Goal: Information Seeking & Learning: Find specific fact

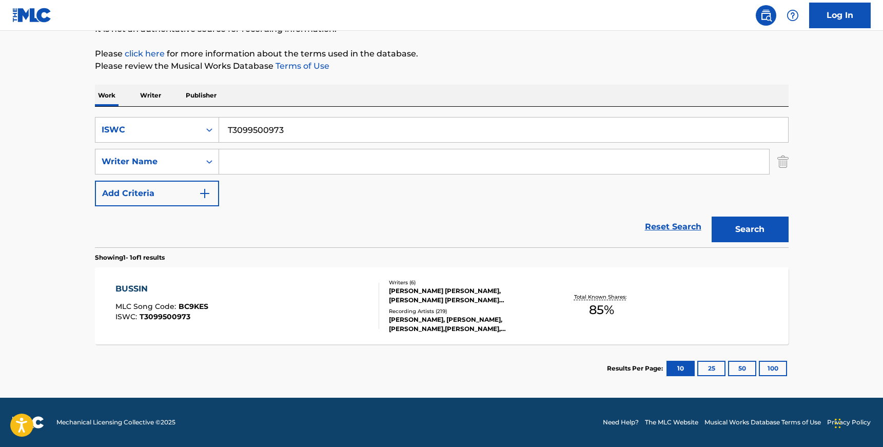
scroll to position [111, 0]
click at [264, 127] on input "T3099500973" at bounding box center [503, 130] width 569 height 25
paste input "256478710"
type input "T3256478710"
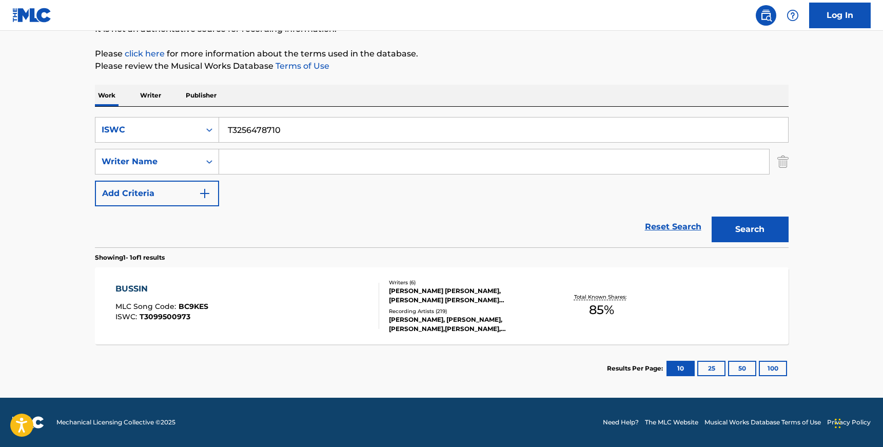
click at [712, 217] on button "Search" at bounding box center [750, 230] width 77 height 26
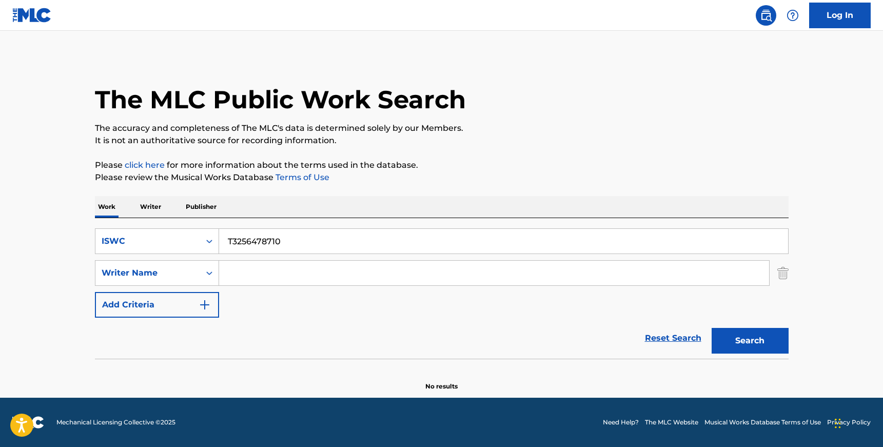
scroll to position [0, 0]
click at [199, 249] on div "ISWC" at bounding box center [147, 241] width 105 height 20
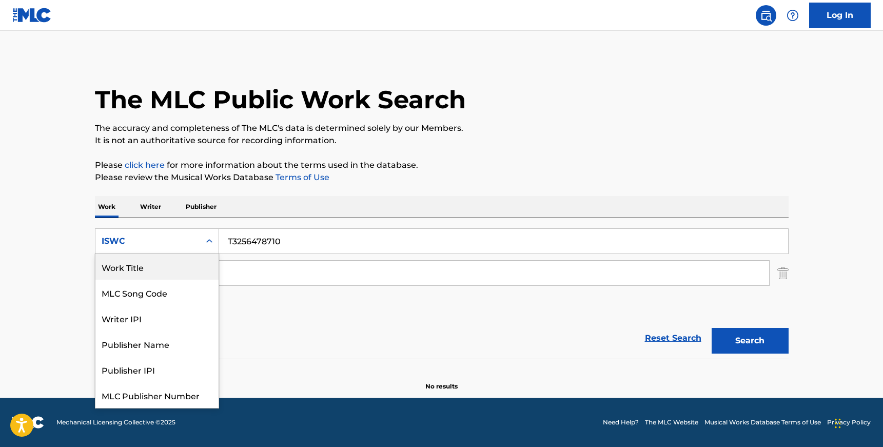
click at [176, 269] on div "Work Title" at bounding box center [156, 267] width 123 height 26
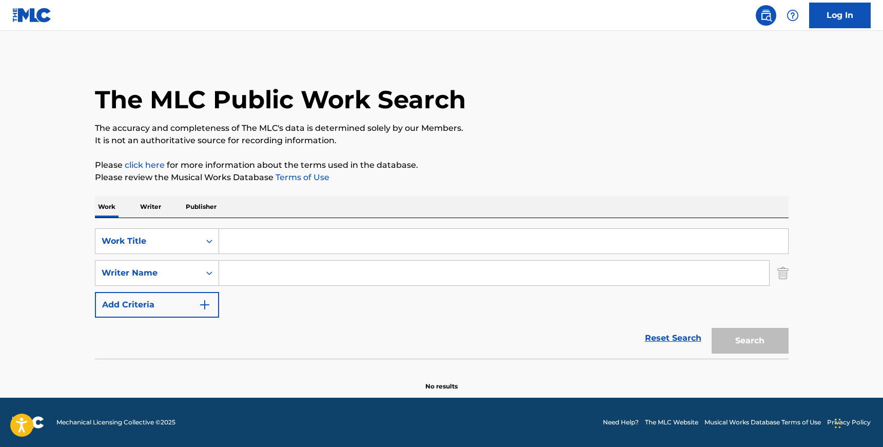
click at [261, 239] on input "Search Form" at bounding box center [503, 241] width 569 height 25
paste input "NO ES NORMAL"
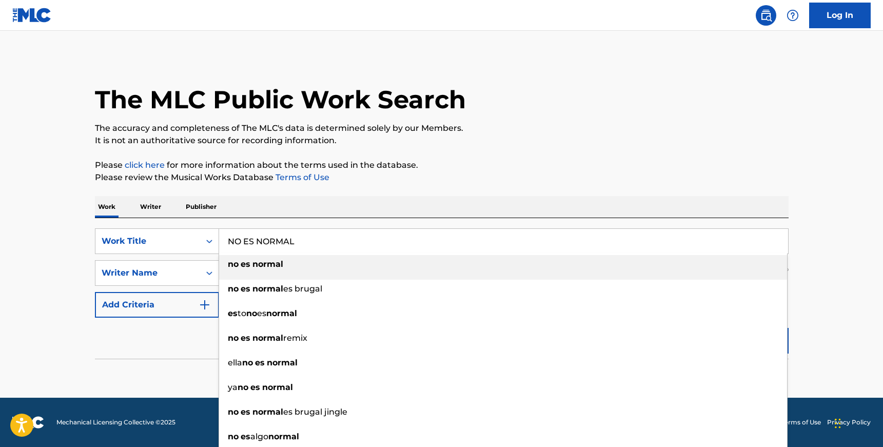
type input "NO ES NORMAL"
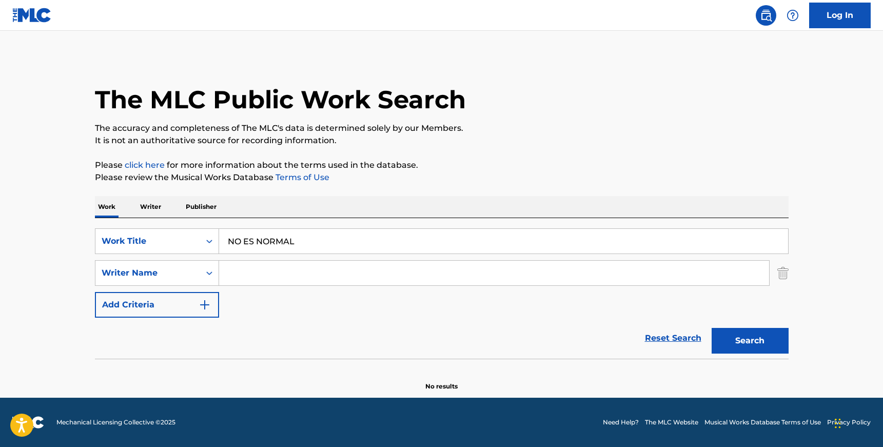
click at [52, 257] on main "The MLC Public Work Search The accuracy and completeness of The MLC's data is d…" at bounding box center [441, 214] width 883 height 367
click at [262, 274] on input "Search Form" at bounding box center [494, 273] width 550 height 25
paste input "[PERSON_NAME]"
type input "[PERSON_NAME]"
click at [712, 328] on button "Search" at bounding box center [750, 341] width 77 height 26
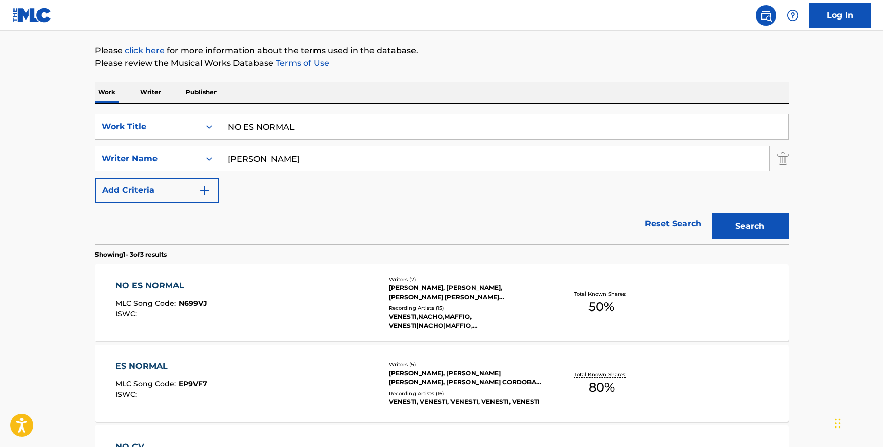
scroll to position [125, 0]
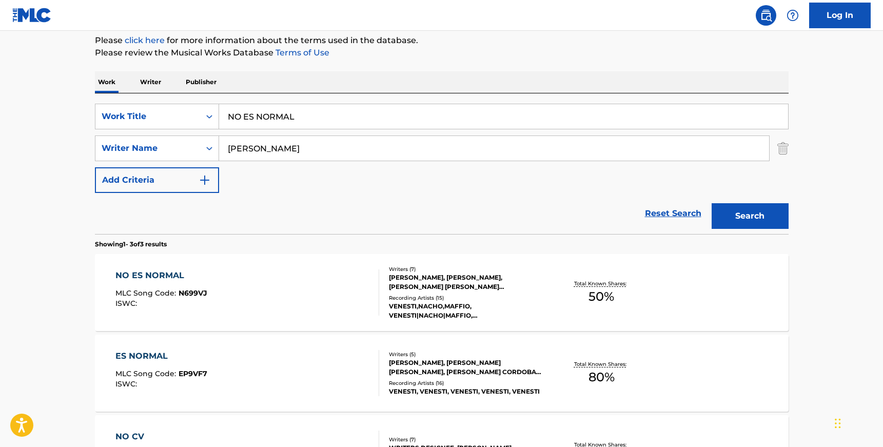
click at [398, 292] on div "Writers ( 7 ) [PERSON_NAME], [PERSON_NAME], [PERSON_NAME] [PERSON_NAME] [PERSON…" at bounding box center [461, 292] width 165 height 55
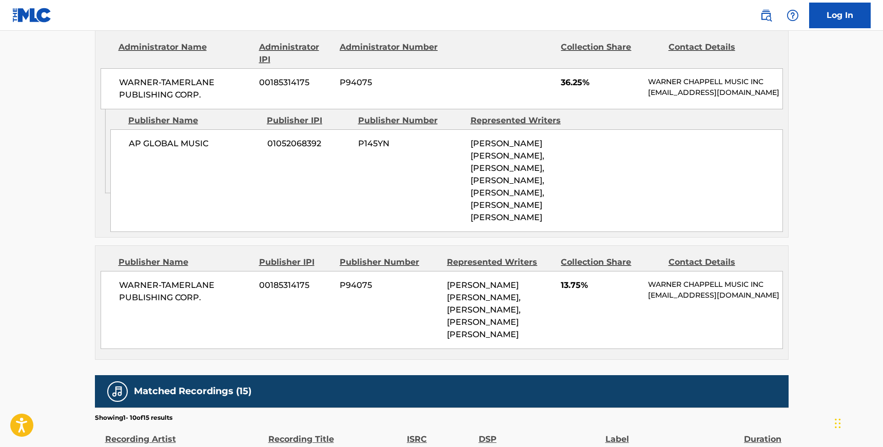
scroll to position [600, 0]
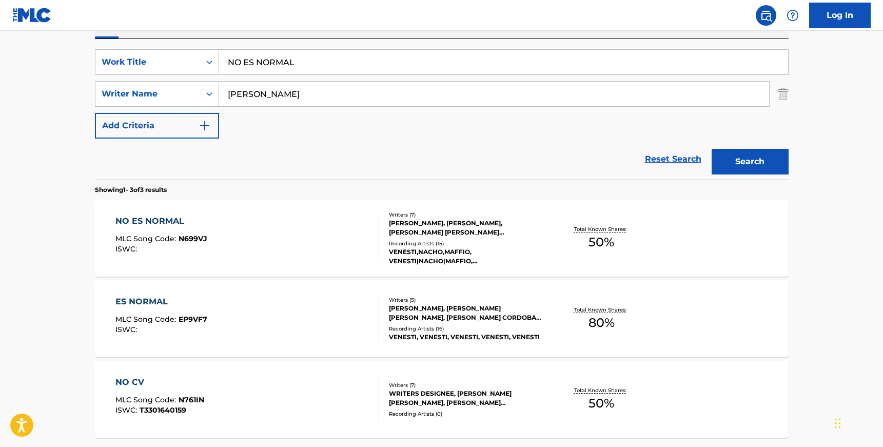
scroll to position [185, 0]
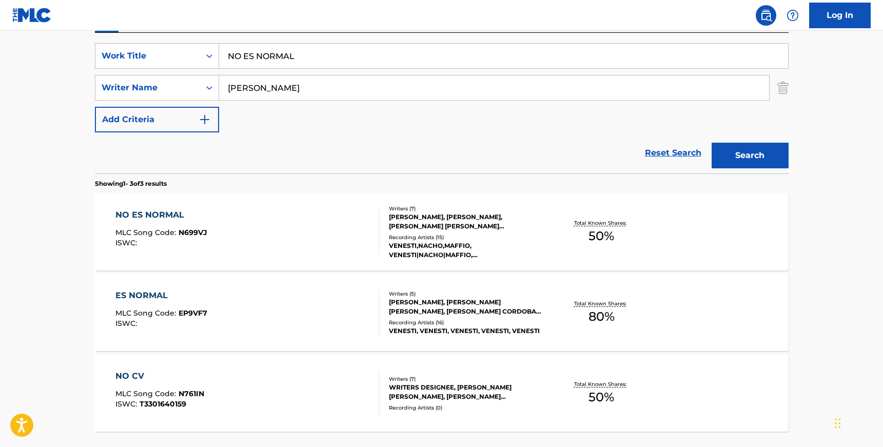
click at [407, 329] on div "VENESTI, VENESTI, VENESTI, VENESTI, VENESTI" at bounding box center [466, 330] width 155 height 9
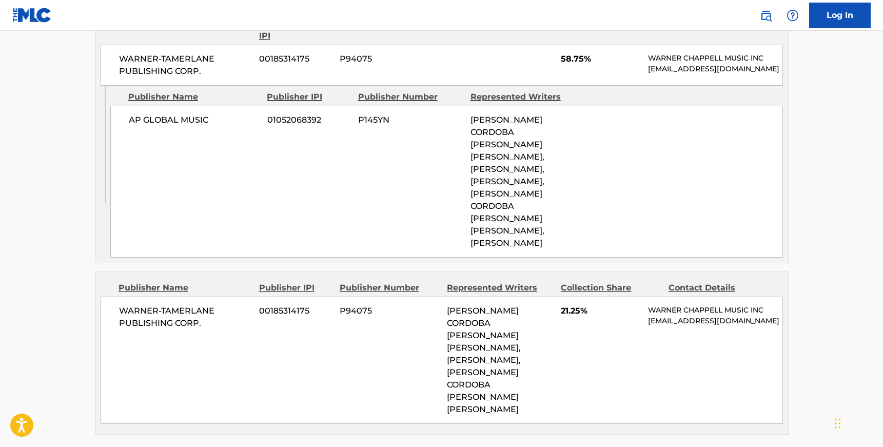
scroll to position [601, 0]
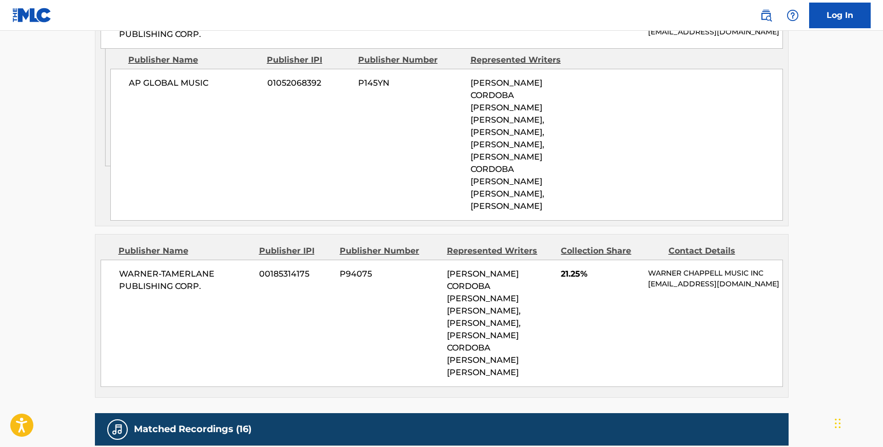
click at [234, 115] on div "AP GLOBAL MUSIC 01052068392 P145YN [PERSON_NAME] CORDOBA [PERSON_NAME] [PERSON_…" at bounding box center [446, 145] width 673 height 152
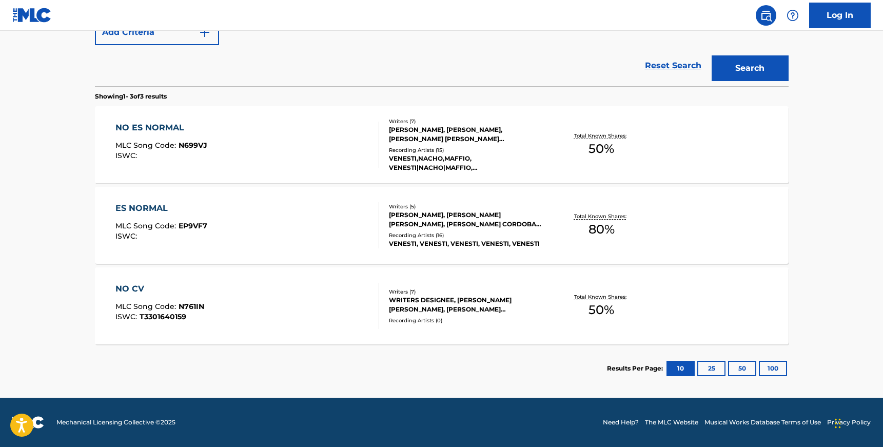
scroll to position [185, 0]
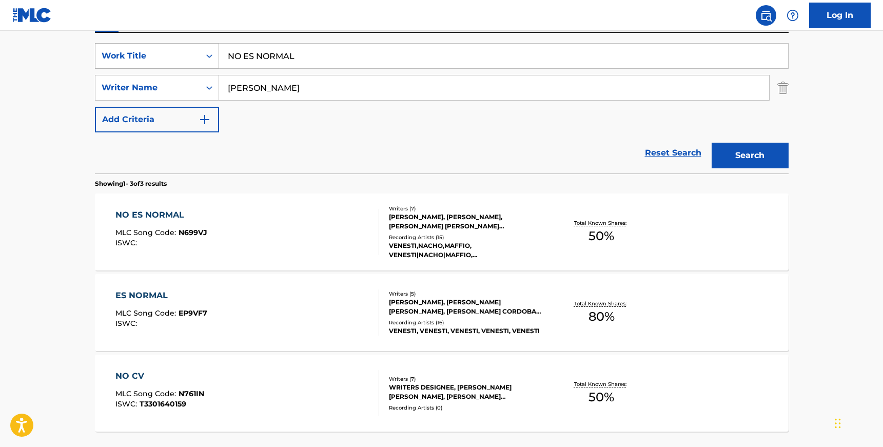
click at [197, 62] on div "Work Title" at bounding box center [147, 56] width 105 height 20
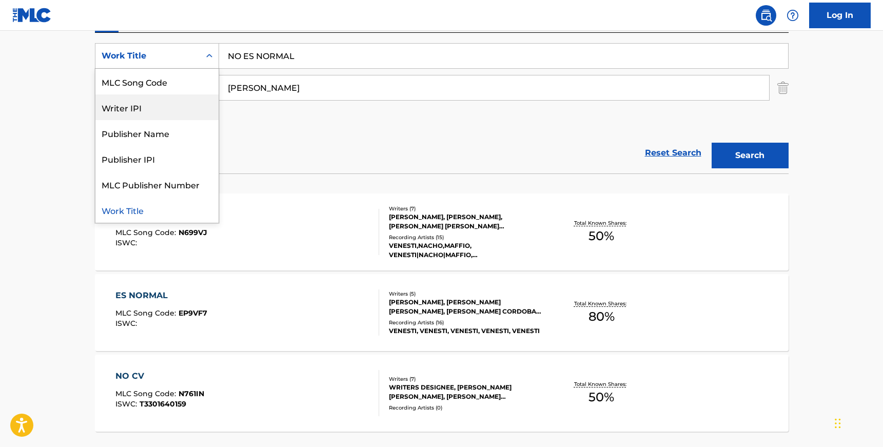
scroll to position [0, 0]
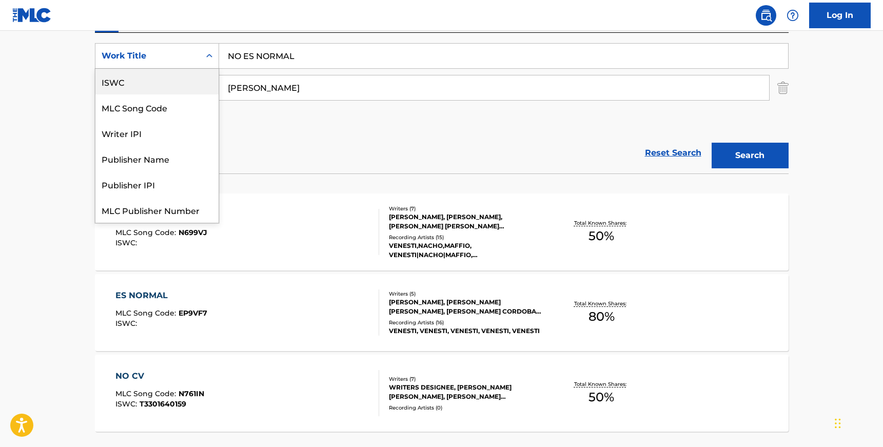
click at [190, 82] on div "ISWC" at bounding box center [156, 82] width 123 height 26
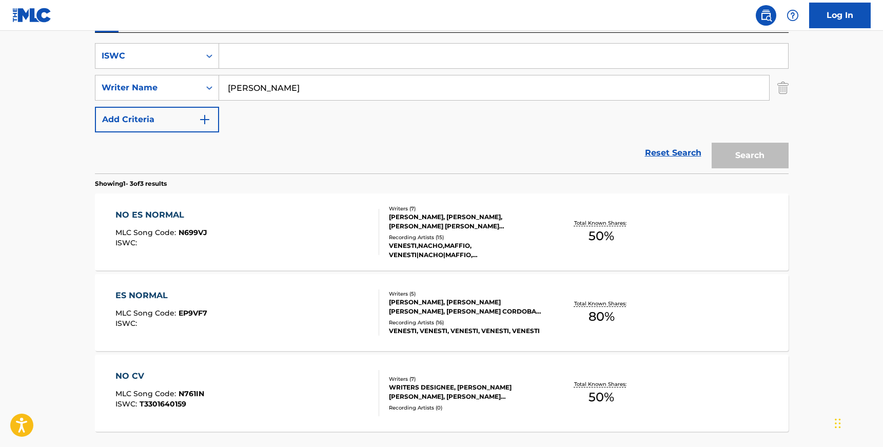
click at [269, 58] on input "Search Form" at bounding box center [503, 56] width 569 height 25
paste input "T9329432055"
type input "T9329432055"
click at [282, 91] on input "[PERSON_NAME]" at bounding box center [494, 87] width 550 height 25
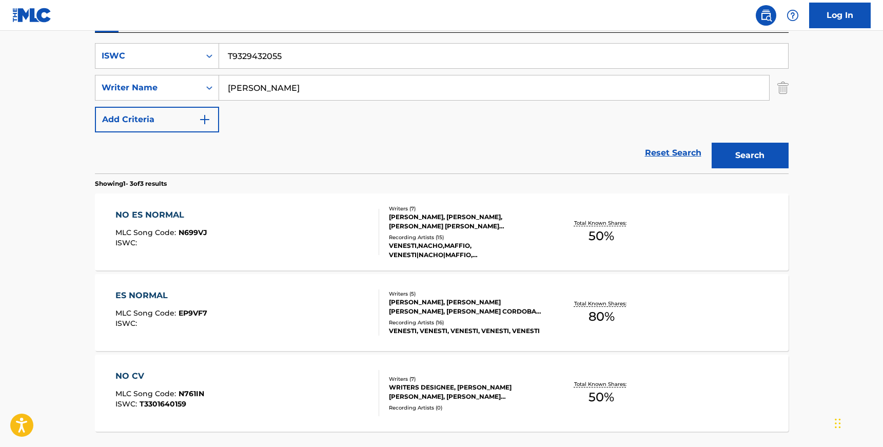
click at [282, 91] on input "[PERSON_NAME]" at bounding box center [494, 87] width 550 height 25
click at [712, 143] on button "Search" at bounding box center [750, 156] width 77 height 26
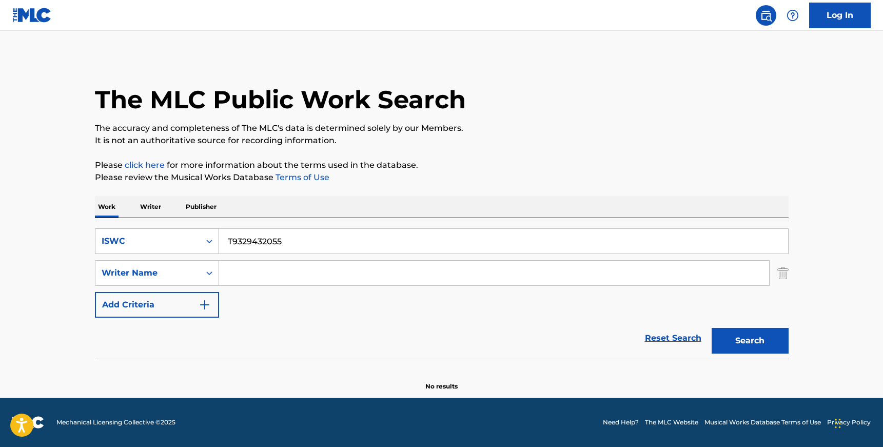
click at [209, 241] on icon "Search Form" at bounding box center [209, 242] width 6 height 4
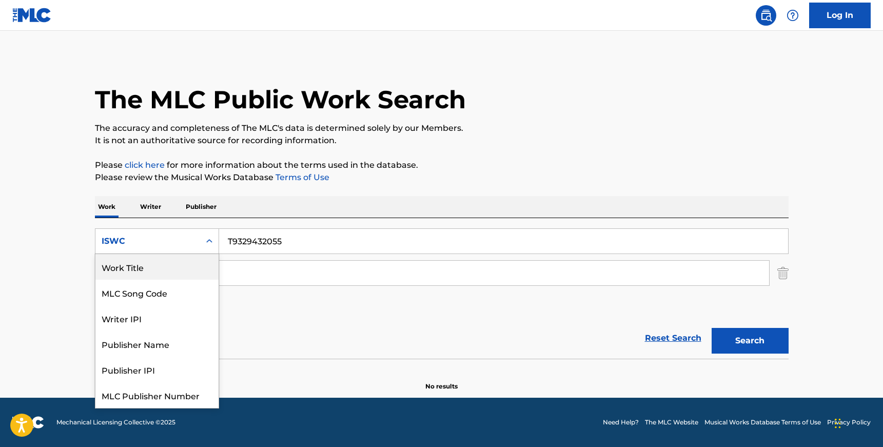
click at [176, 268] on div "Work Title" at bounding box center [156, 267] width 123 height 26
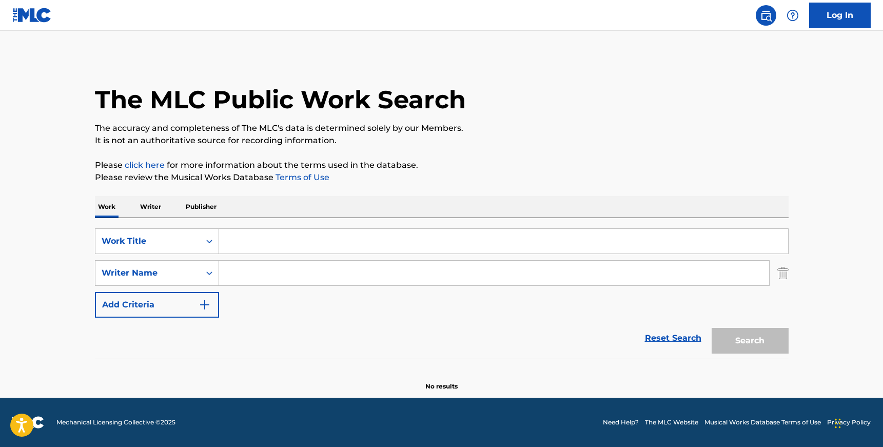
click at [246, 235] on input "Search Form" at bounding box center [503, 241] width 569 height 25
paste input "[US_STATE]"
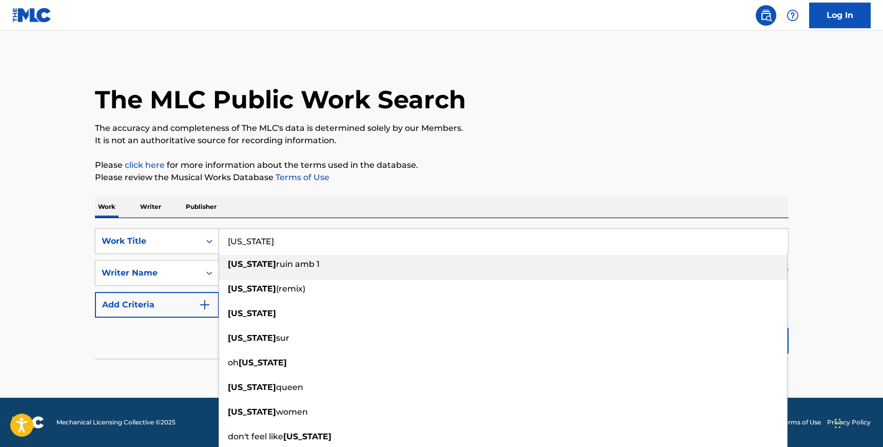
type input "[US_STATE]"
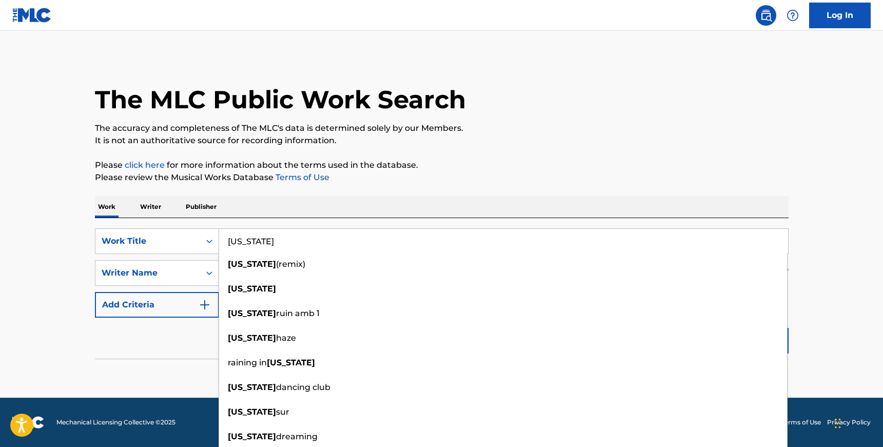
click at [33, 295] on main "The MLC Public Work Search The accuracy and completeness of The MLC's data is d…" at bounding box center [441, 214] width 883 height 367
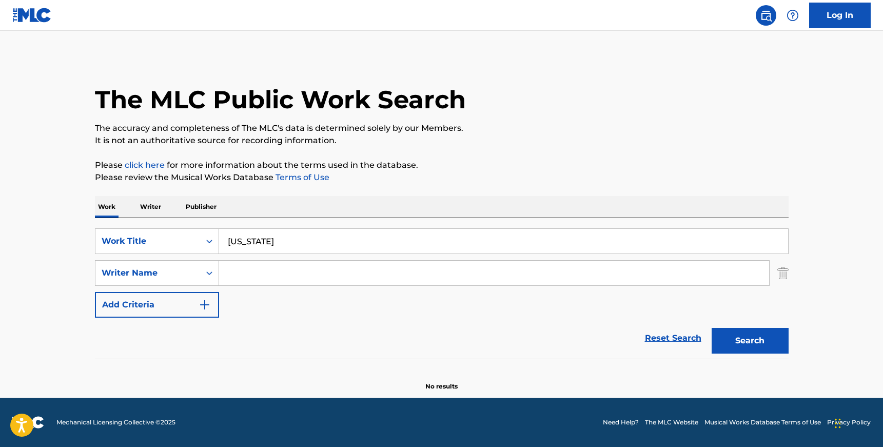
click at [305, 278] on input "Search Form" at bounding box center [494, 273] width 550 height 25
paste input "[PERSON_NAME]"
type input "[PERSON_NAME]"
click at [712, 328] on button "Search" at bounding box center [750, 341] width 77 height 26
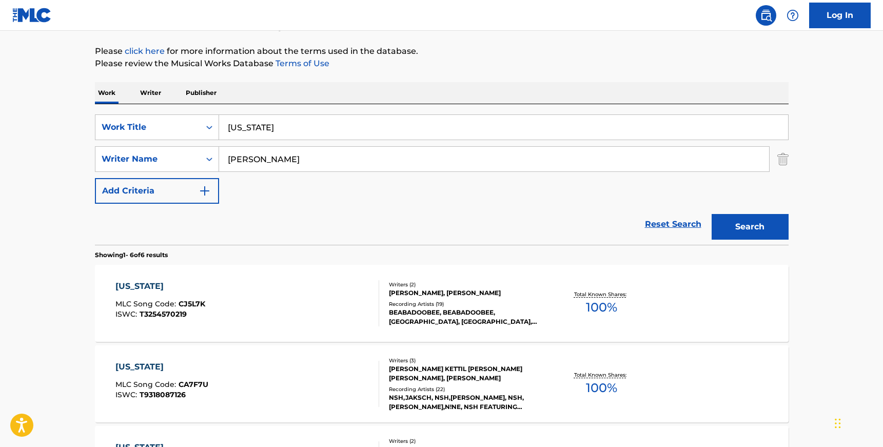
scroll to position [156, 0]
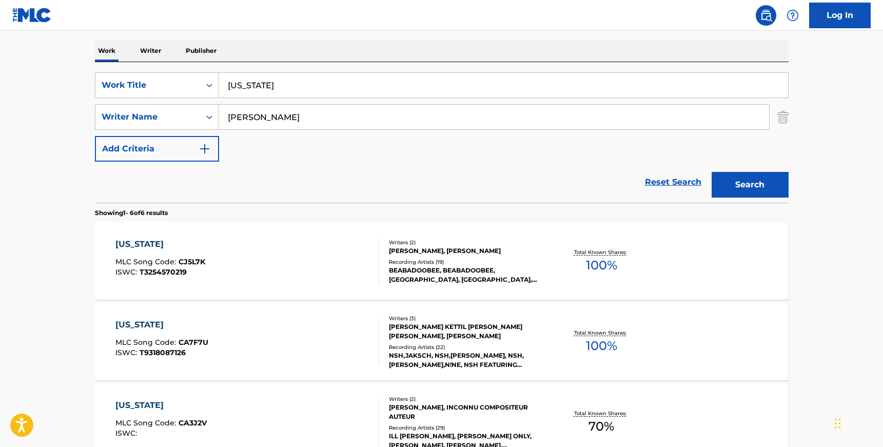
click at [421, 271] on div "BEABADOOBEE, BEABADOOBEE, [GEOGRAPHIC_DATA], [GEOGRAPHIC_DATA], [GEOGRAPHIC_DAT…" at bounding box center [466, 275] width 155 height 18
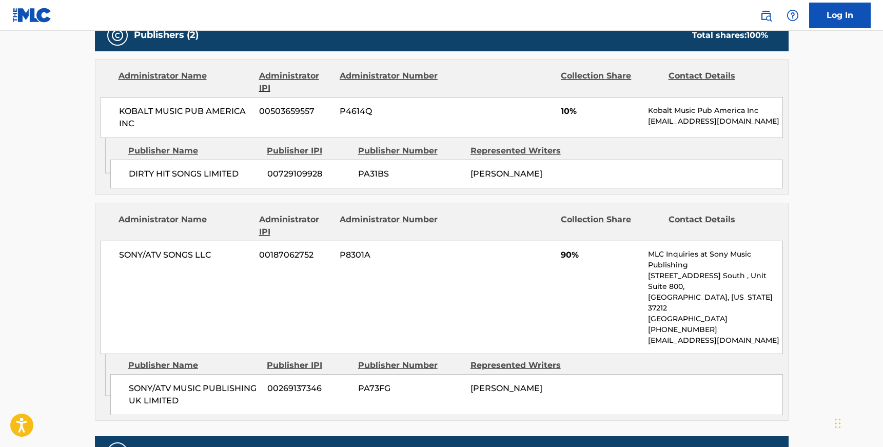
scroll to position [433, 0]
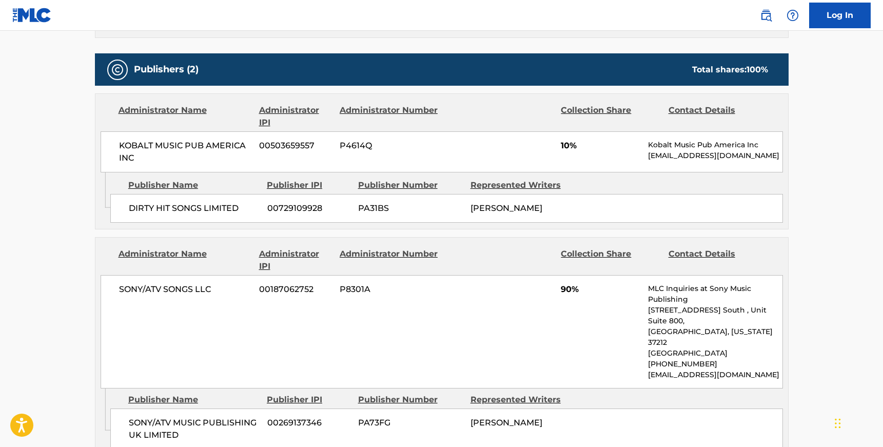
scroll to position [156, 0]
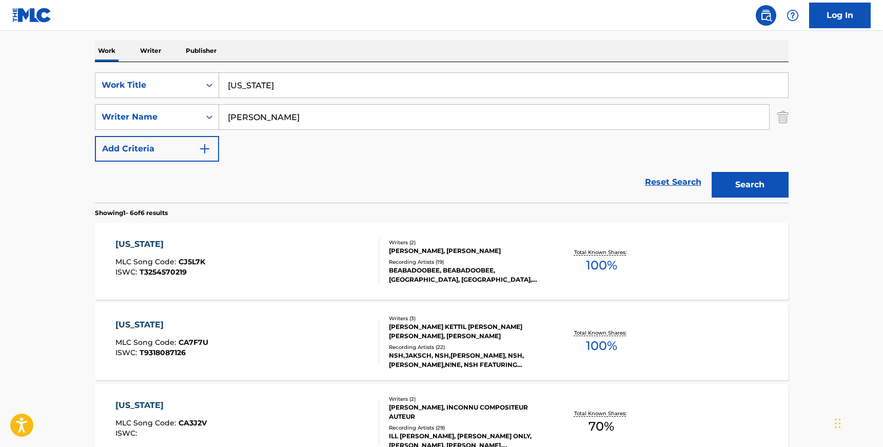
click at [263, 322] on div "[US_STATE] MLC Song Code : CA7F7U ISWC : T9318087126" at bounding box center [247, 342] width 264 height 46
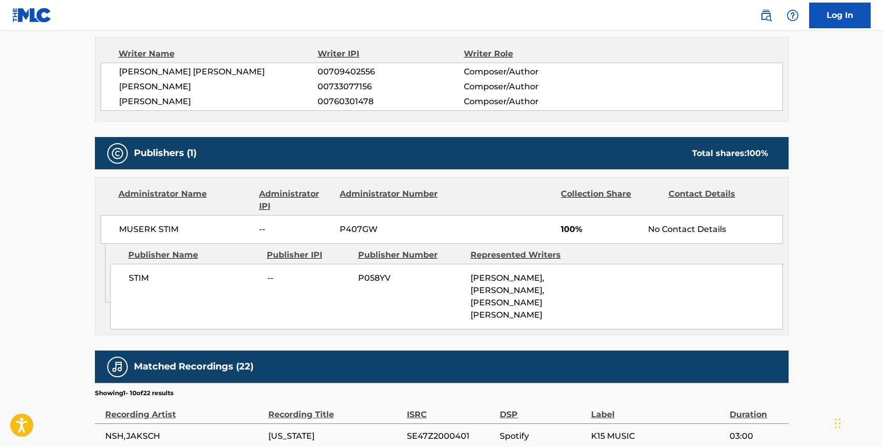
scroll to position [398, 0]
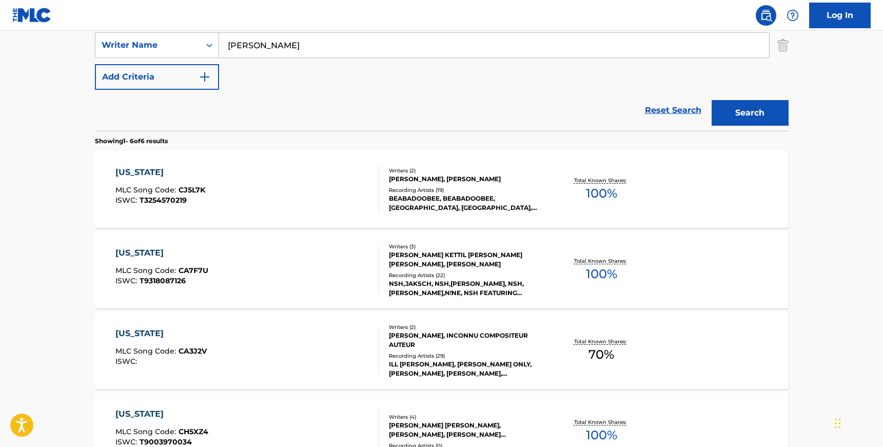
scroll to position [259, 0]
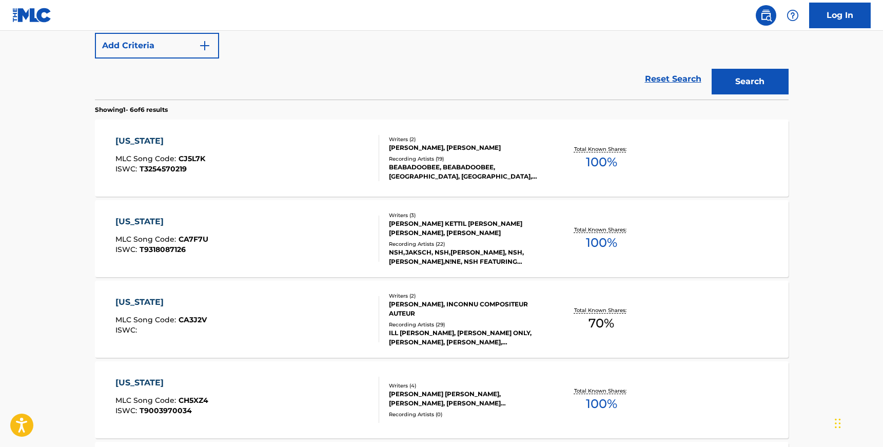
click at [271, 324] on div "[US_STATE] MLC Song Code : CA3J2V ISWC :" at bounding box center [247, 319] width 264 height 46
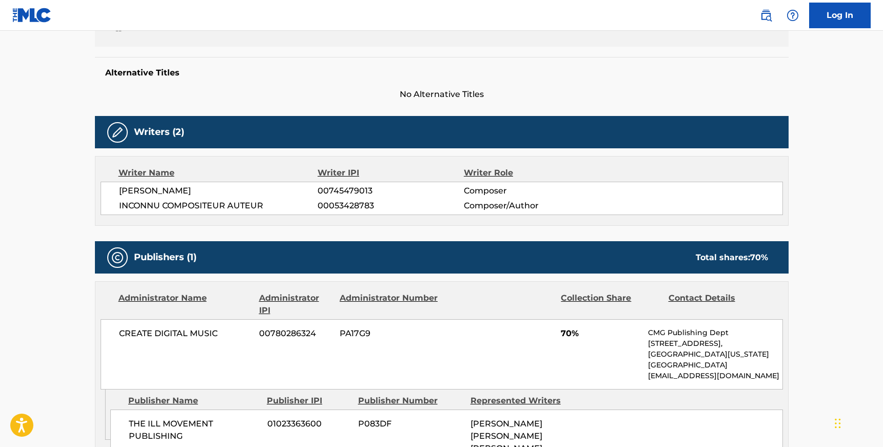
scroll to position [321, 0]
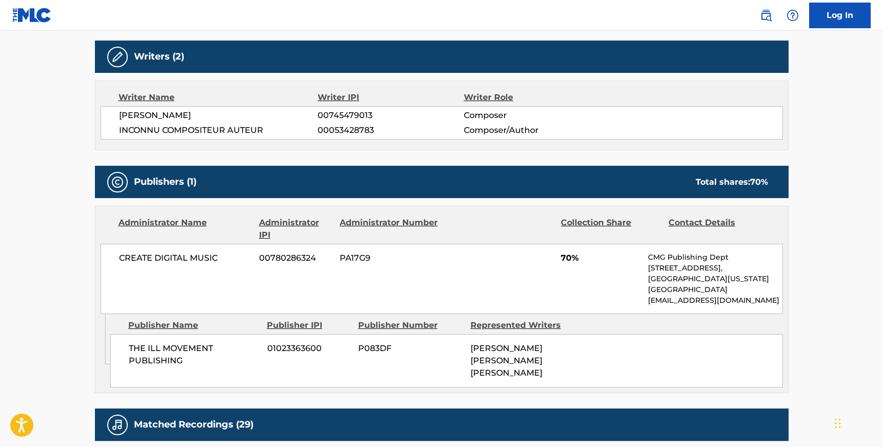
click at [259, 89] on div "Writer Name Writer IPI Writer Role [PERSON_NAME] 00745479013 Composer INCONNU C…" at bounding box center [442, 116] width 694 height 70
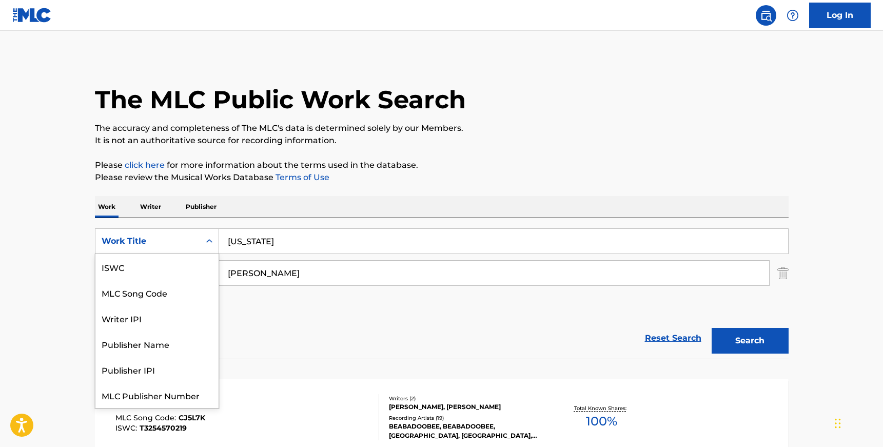
click at [197, 233] on div "Work Title" at bounding box center [147, 241] width 105 height 20
click at [187, 261] on div "ISWC" at bounding box center [156, 267] width 123 height 26
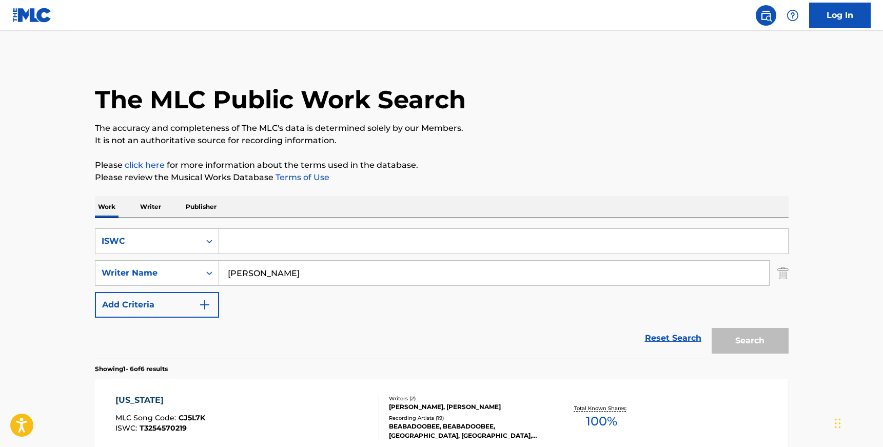
click at [259, 238] on input "Search Form" at bounding box center [503, 241] width 569 height 25
paste input "T9053846676"
type input "T9053846676"
click at [250, 268] on input "[PERSON_NAME]" at bounding box center [494, 273] width 550 height 25
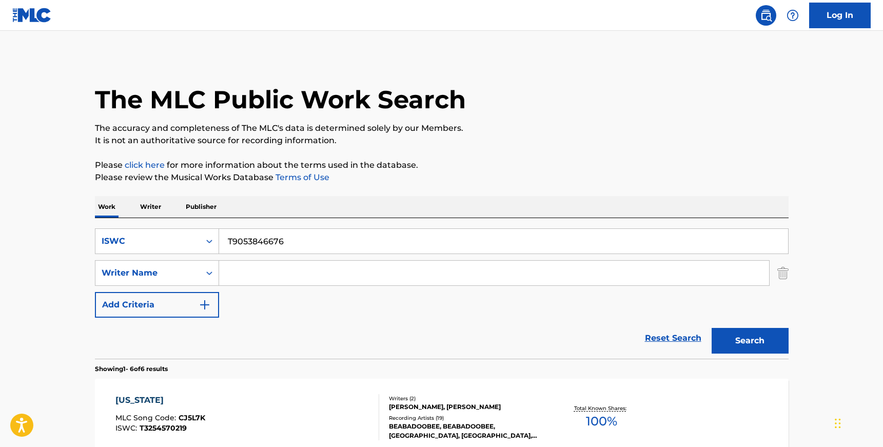
click at [712, 328] on button "Search" at bounding box center [750, 341] width 77 height 26
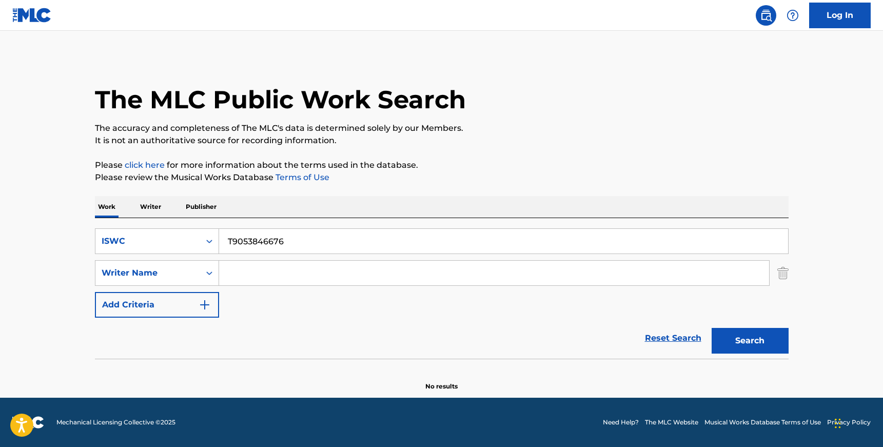
click at [247, 264] on input "Search Form" at bounding box center [494, 273] width 550 height 25
paste input "[PERSON_NAME]"
type input "[PERSON_NAME]"
click at [284, 241] on input "T9053846676" at bounding box center [503, 241] width 569 height 25
click at [204, 241] on icon "Search Form" at bounding box center [209, 241] width 10 height 10
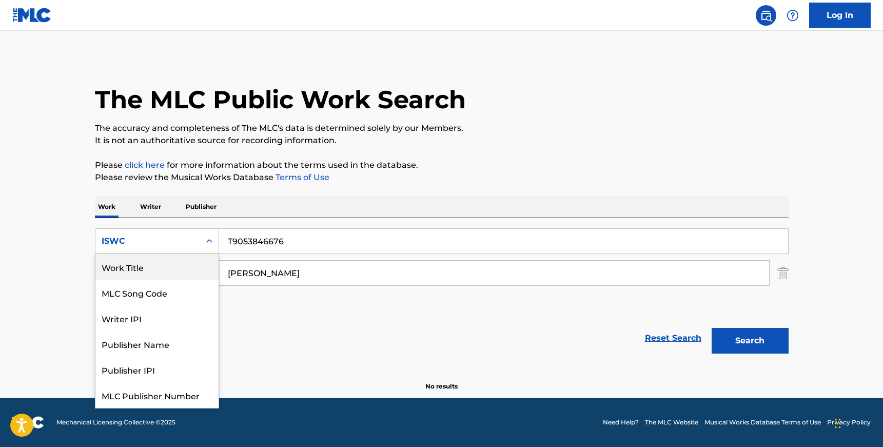
click at [189, 266] on div "Work Title" at bounding box center [156, 267] width 123 height 26
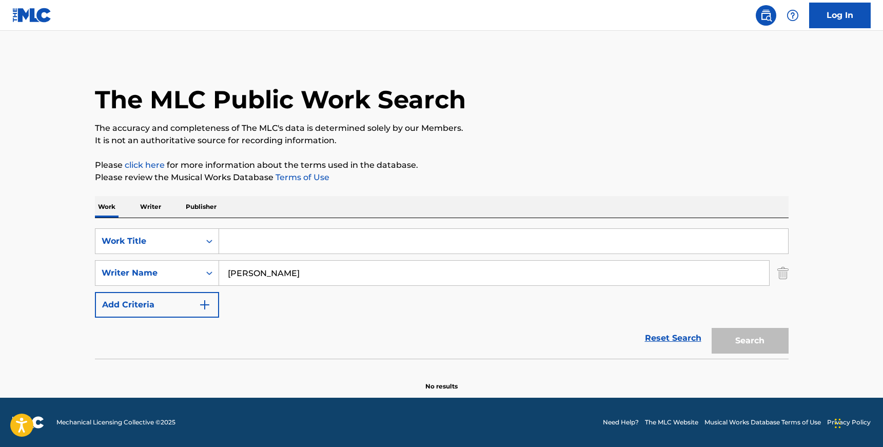
click at [275, 241] on input "Search Form" at bounding box center [503, 241] width 569 height 25
paste input "VIRTUOUS WOMAN"
type input "VIRTUOUS WOMAN"
click at [712, 328] on button "Search" at bounding box center [750, 341] width 77 height 26
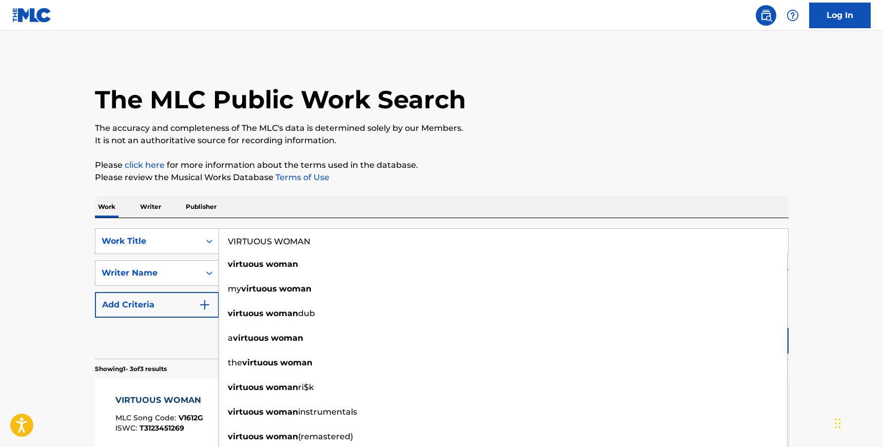
click at [40, 262] on main "The MLC Public Work Search The accuracy and completeness of The MLC's data is d…" at bounding box center [441, 350] width 883 height 639
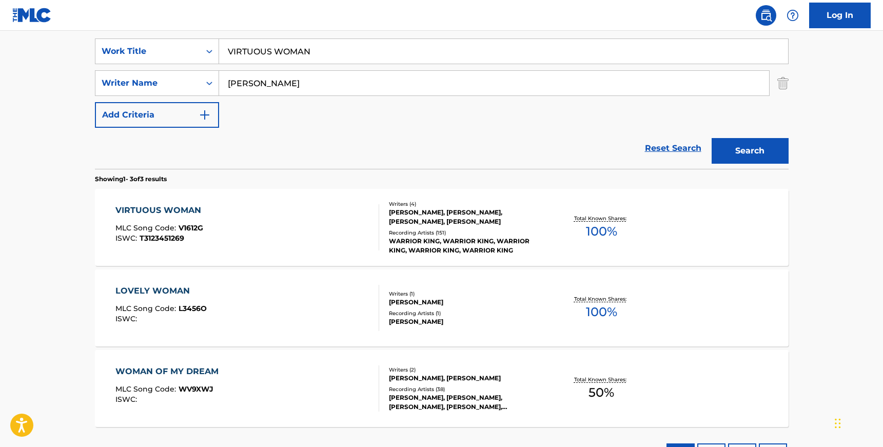
scroll to position [221, 0]
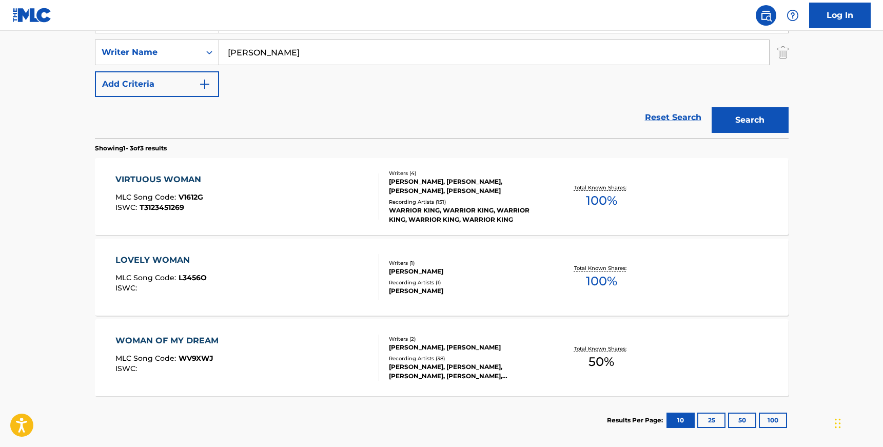
click at [327, 205] on div "VIRTUOUS WOMAN MLC Song Code : V1612G ISWC : T3123451269" at bounding box center [247, 196] width 264 height 46
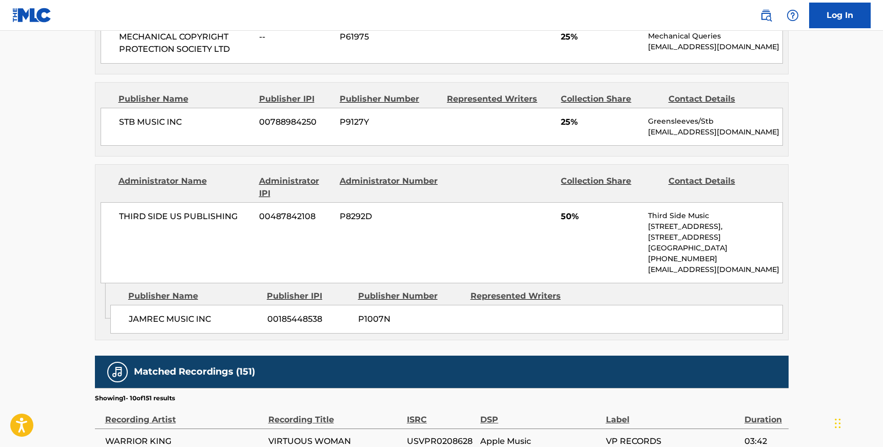
scroll to position [509, 0]
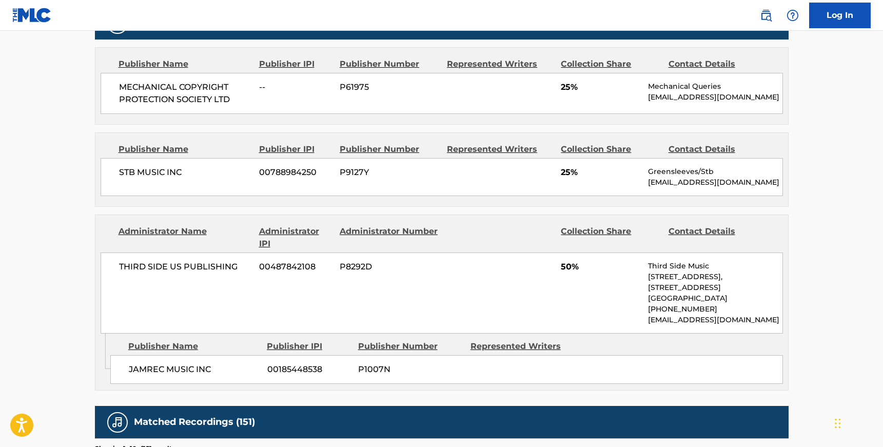
click at [324, 121] on div "Publisher Name Publisher IPI Publisher Number Represented Writers Collection Sh…" at bounding box center [441, 86] width 693 height 76
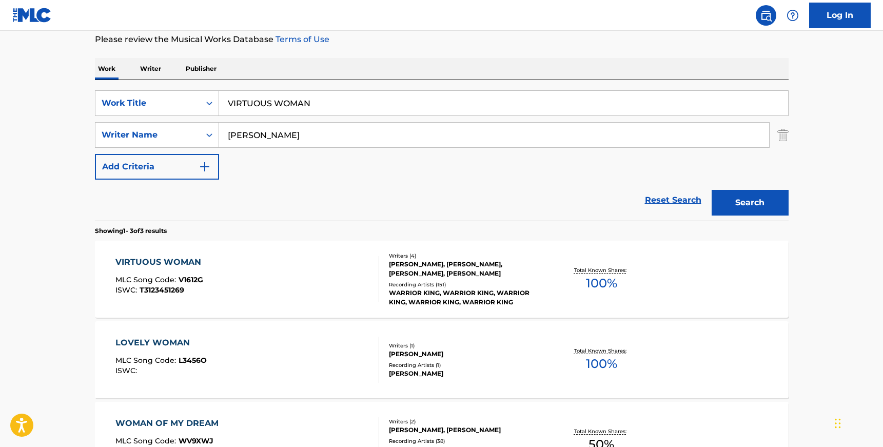
scroll to position [44, 0]
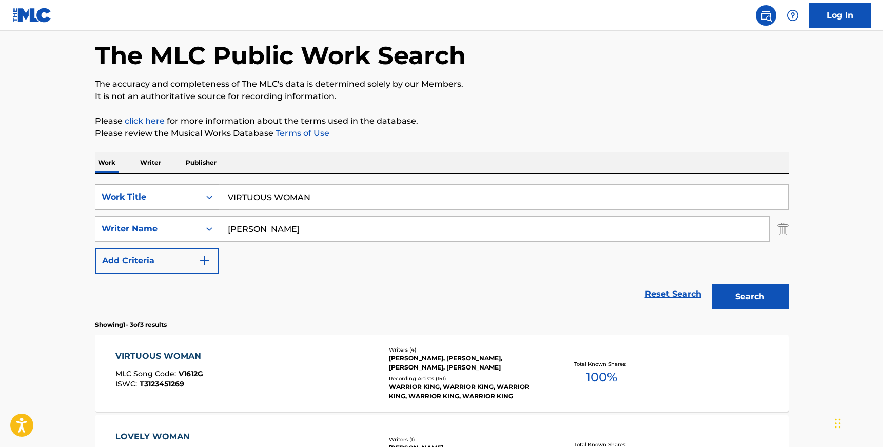
click at [206, 196] on icon "Search Form" at bounding box center [209, 197] width 10 height 10
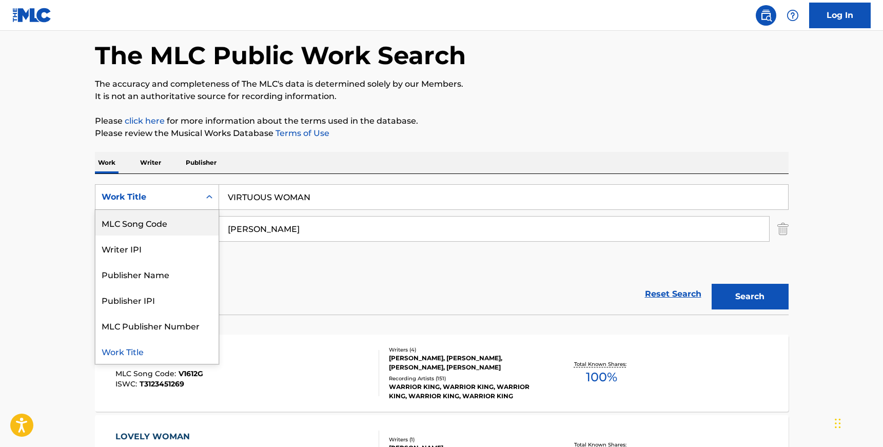
scroll to position [0, 0]
click at [186, 219] on div "ISWC" at bounding box center [156, 223] width 123 height 26
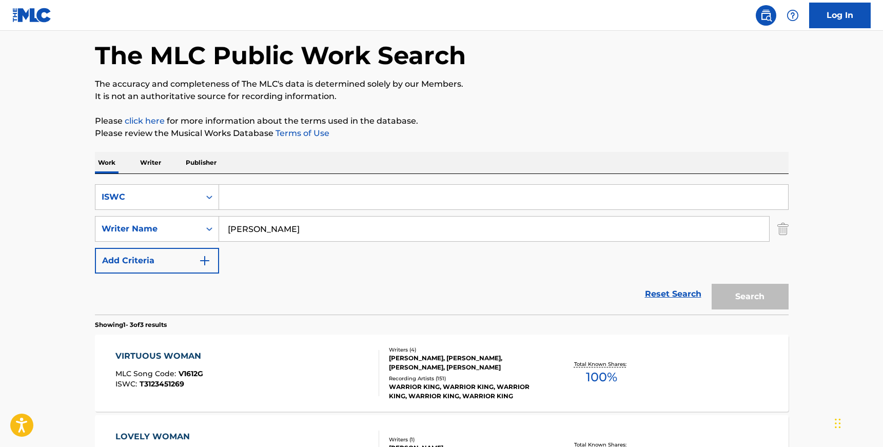
click at [260, 196] on input "Search Form" at bounding box center [503, 197] width 569 height 25
paste input "T9259770508"
type input "T9259770508"
click at [261, 229] on input "[PERSON_NAME]" at bounding box center [494, 229] width 550 height 25
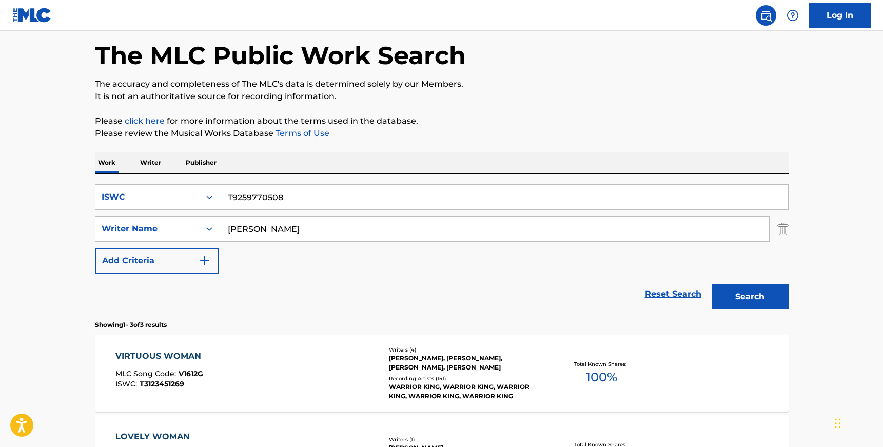
click at [261, 229] on input "[PERSON_NAME]" at bounding box center [494, 229] width 550 height 25
click at [712, 284] on button "Search" at bounding box center [750, 297] width 77 height 26
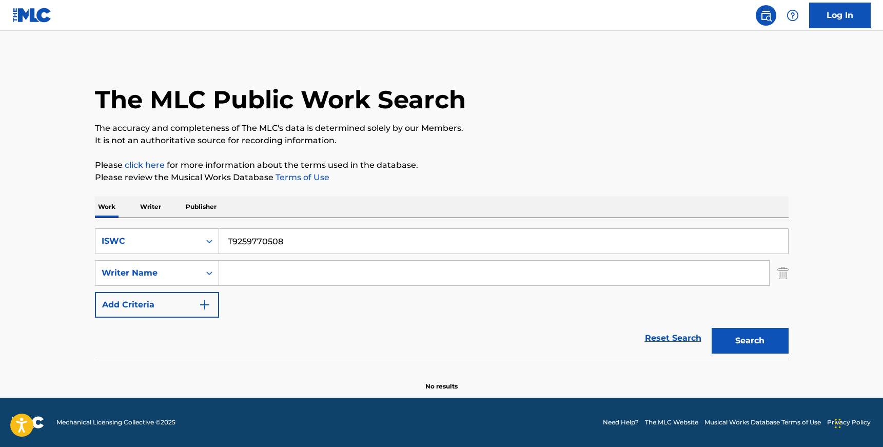
click at [244, 241] on input "T9259770508" at bounding box center [503, 241] width 569 height 25
click at [209, 237] on icon "Search Form" at bounding box center [209, 241] width 10 height 10
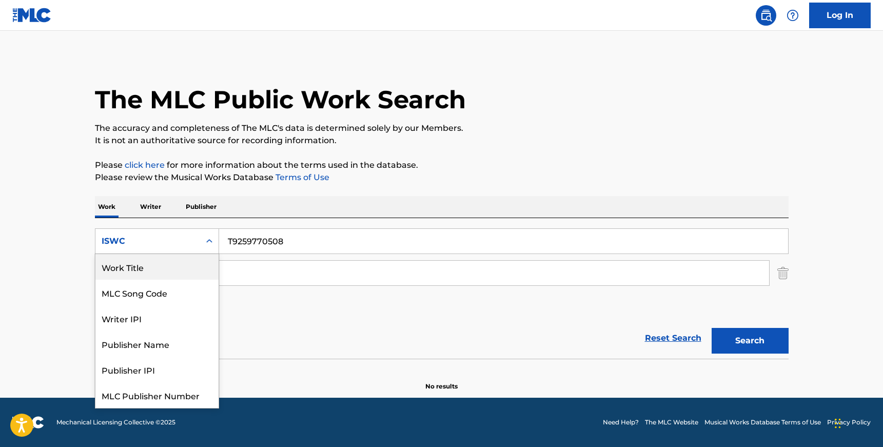
click at [188, 266] on div "Work Title" at bounding box center [156, 267] width 123 height 26
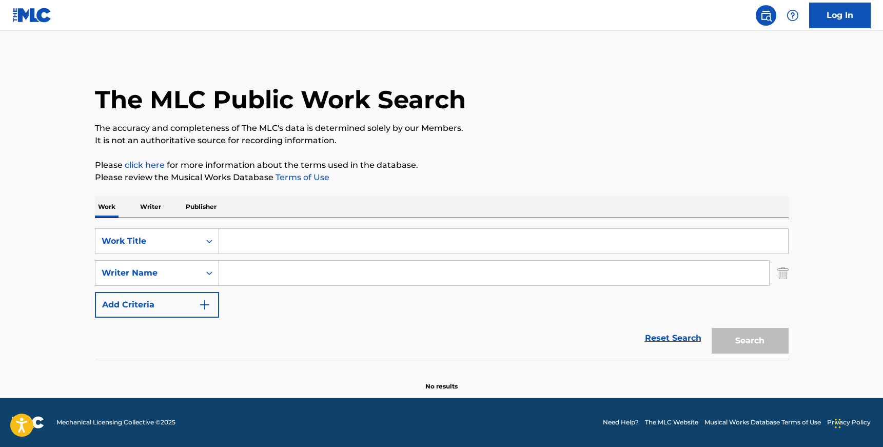
click at [266, 242] on input "Search Form" at bounding box center [503, 241] width 569 height 25
paste input "NAH IDLE"
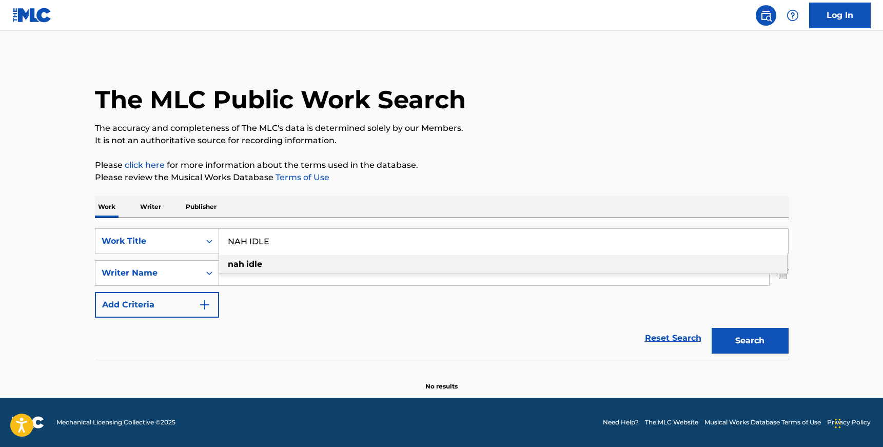
type input "NAH IDLE"
click at [358, 365] on section "No results" at bounding box center [442, 377] width 694 height 27
click at [276, 272] on input "Search Form" at bounding box center [494, 273] width 550 height 25
paste input "[PERSON_NAME]"
type input "[PERSON_NAME]"
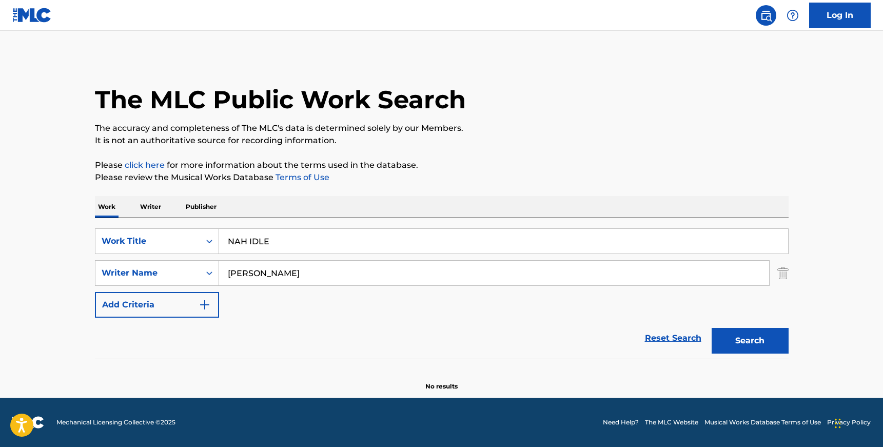
click at [712, 328] on button "Search" at bounding box center [750, 341] width 77 height 26
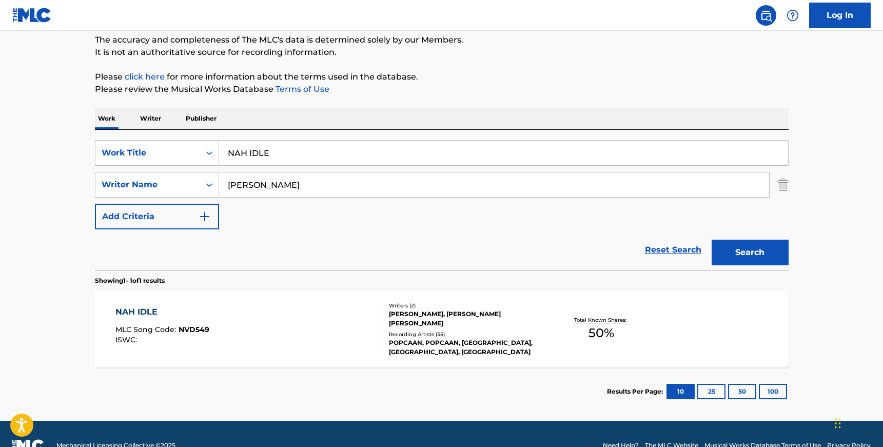
scroll to position [93, 0]
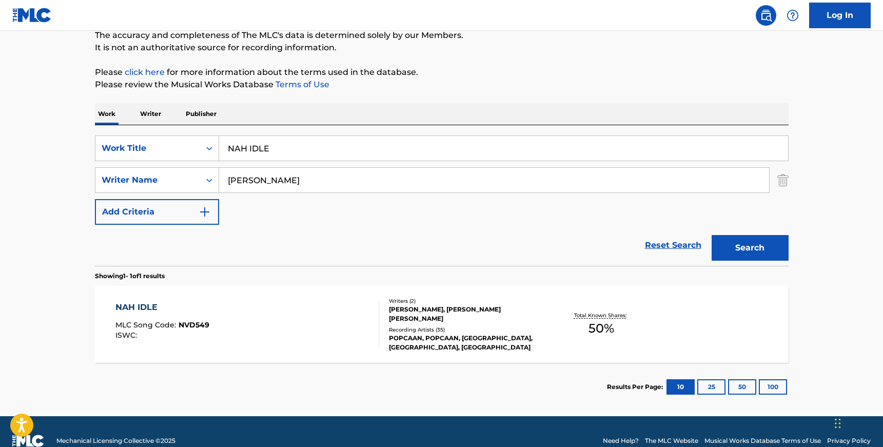
click at [363, 310] on div "NAH IDLE MLC Song Code : NVD549 ISWC :" at bounding box center [247, 324] width 264 height 46
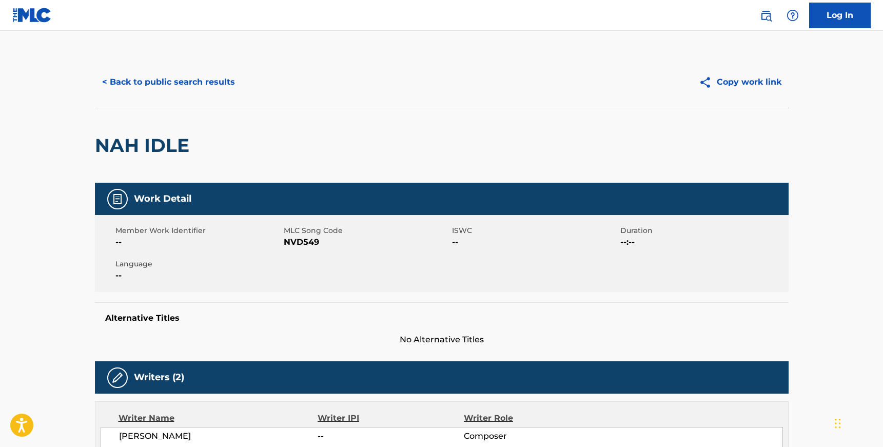
click at [181, 82] on button "< Back to public search results" at bounding box center [168, 82] width 147 height 26
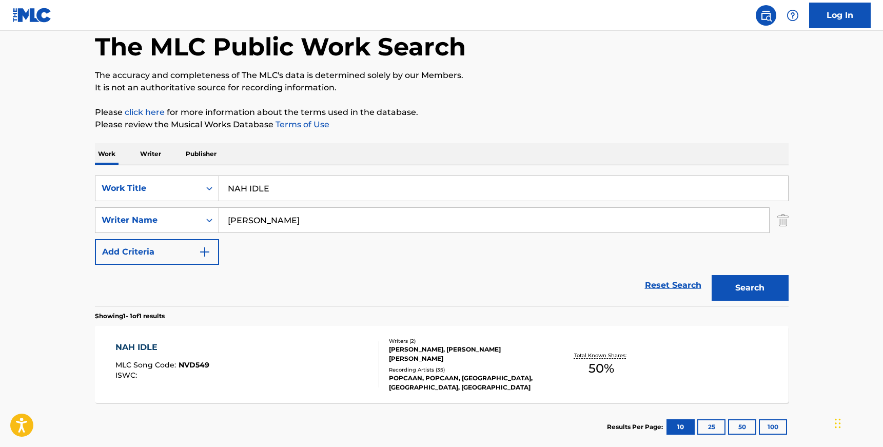
click at [284, 179] on input "NAH IDLE" at bounding box center [503, 188] width 569 height 25
click at [202, 194] on div "Search Form" at bounding box center [209, 188] width 18 height 18
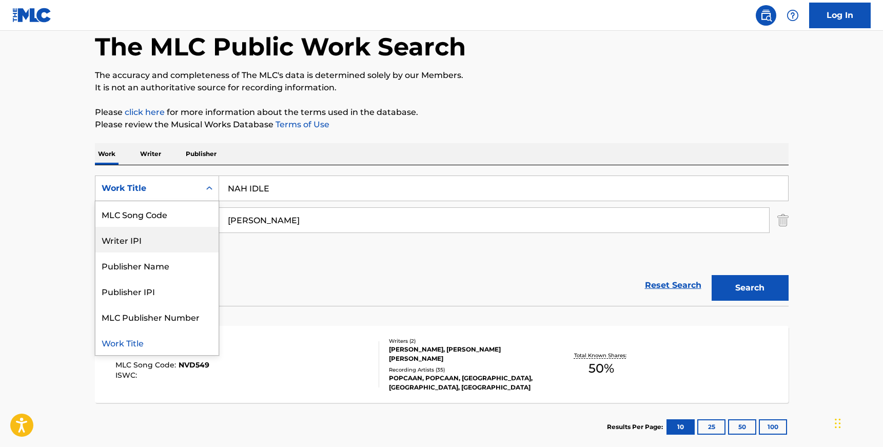
scroll to position [0, 0]
click at [183, 225] on div "ISWC" at bounding box center [156, 214] width 123 height 26
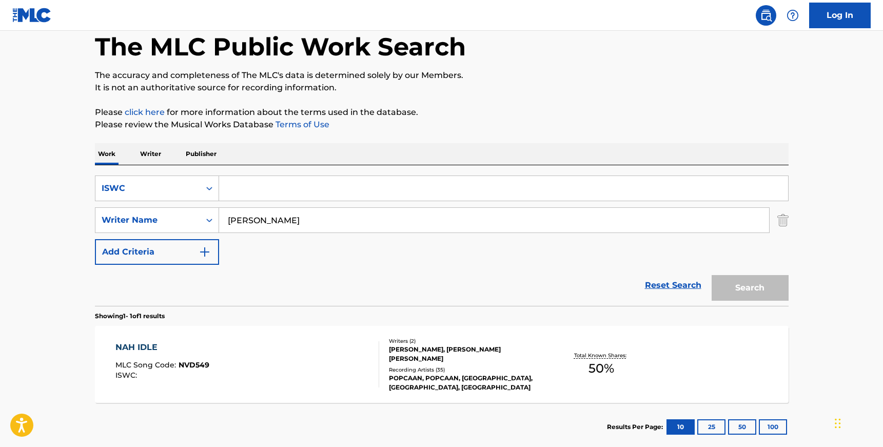
click at [274, 192] on input "Search Form" at bounding box center [503, 188] width 569 height 25
paste input "T3232354513"
type input "T3232354513"
click at [272, 222] on input "[PERSON_NAME]" at bounding box center [494, 220] width 550 height 25
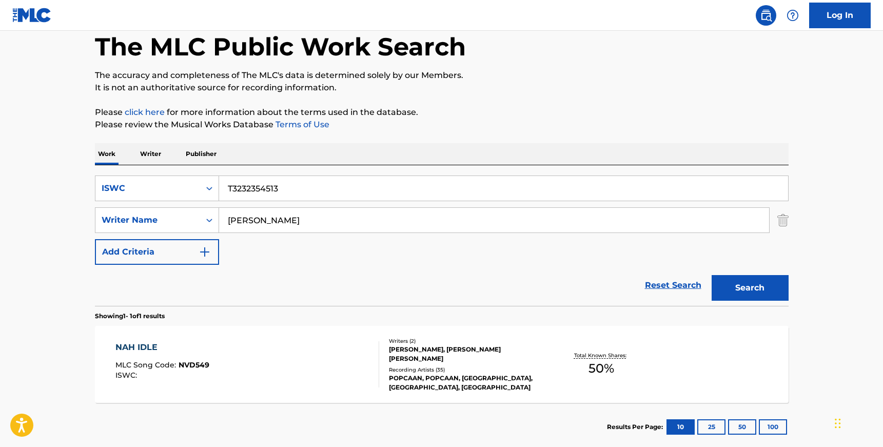
click at [272, 222] on input "[PERSON_NAME]" at bounding box center [494, 220] width 550 height 25
click at [712, 275] on button "Search" at bounding box center [750, 288] width 77 height 26
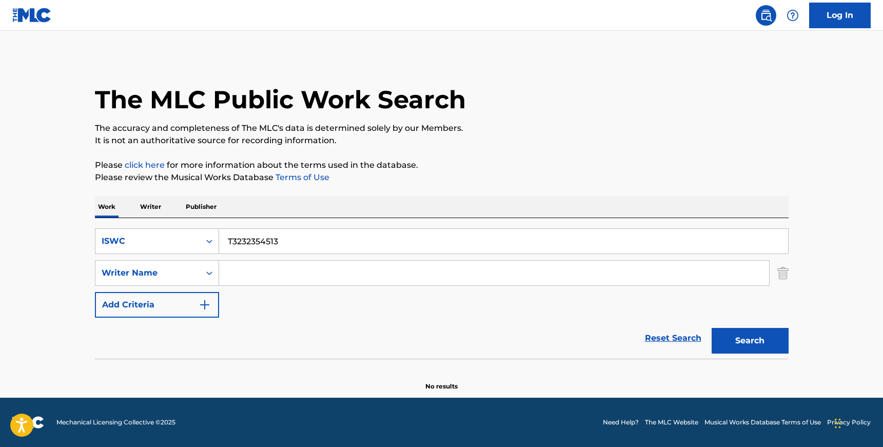
click at [744, 337] on button "Search" at bounding box center [750, 341] width 77 height 26
click at [277, 242] on input "T3232354513" at bounding box center [503, 241] width 569 height 25
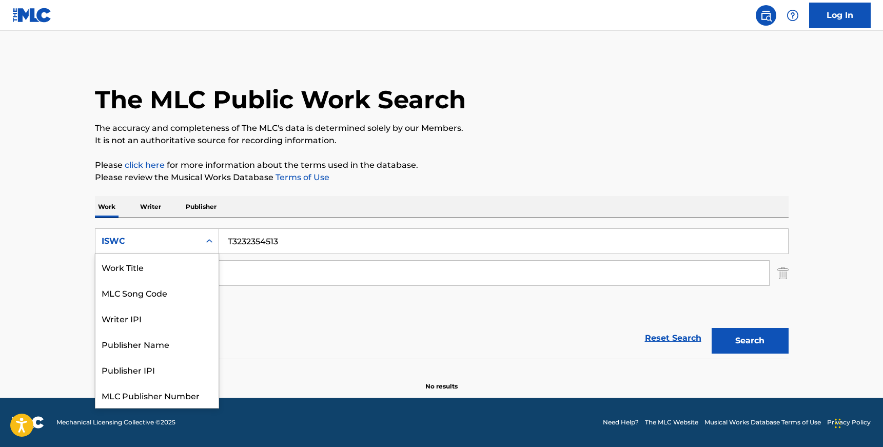
click at [215, 239] on div "Search Form" at bounding box center [209, 241] width 18 height 18
click at [172, 269] on div "Work Title" at bounding box center [156, 267] width 123 height 26
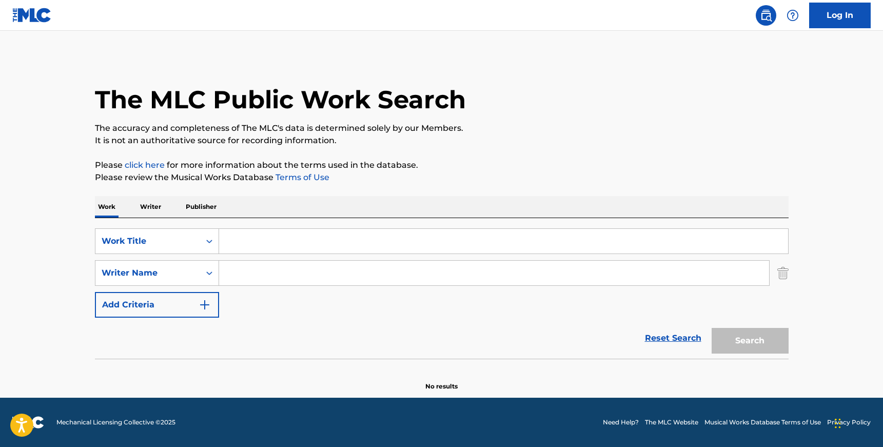
click at [268, 236] on input "Search Form" at bounding box center [503, 241] width 569 height 25
paste input "MY LIFE"
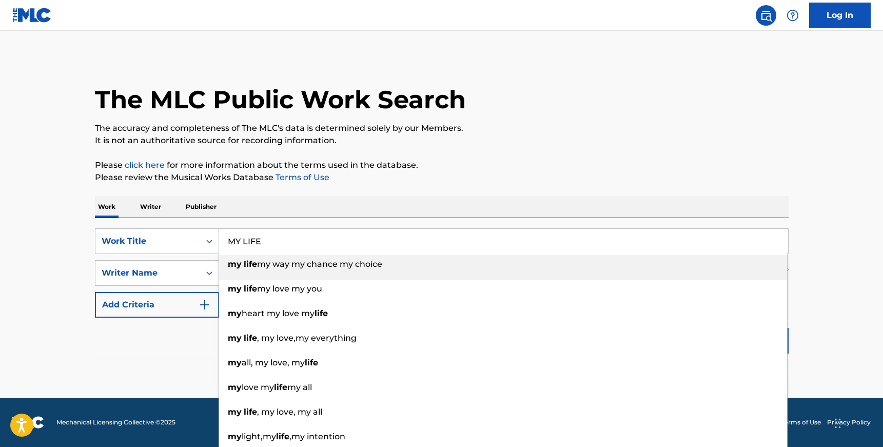
type input "MY LIFE"
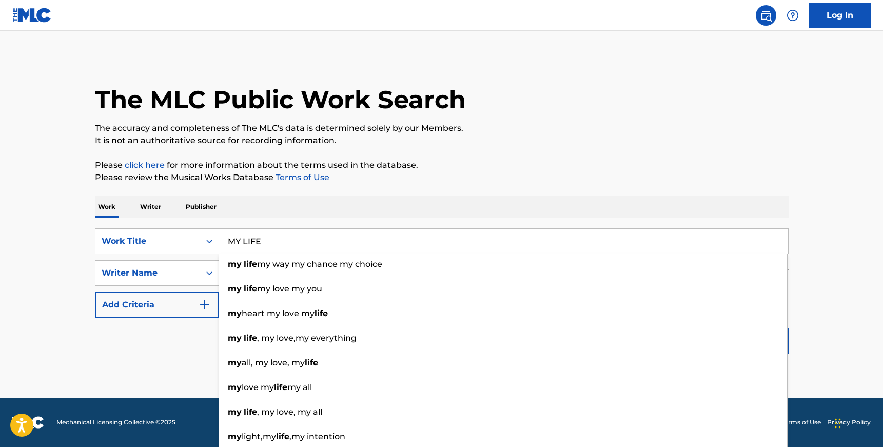
click at [57, 266] on main "The MLC Public Work Search The accuracy and completeness of The MLC's data is d…" at bounding box center [441, 214] width 883 height 367
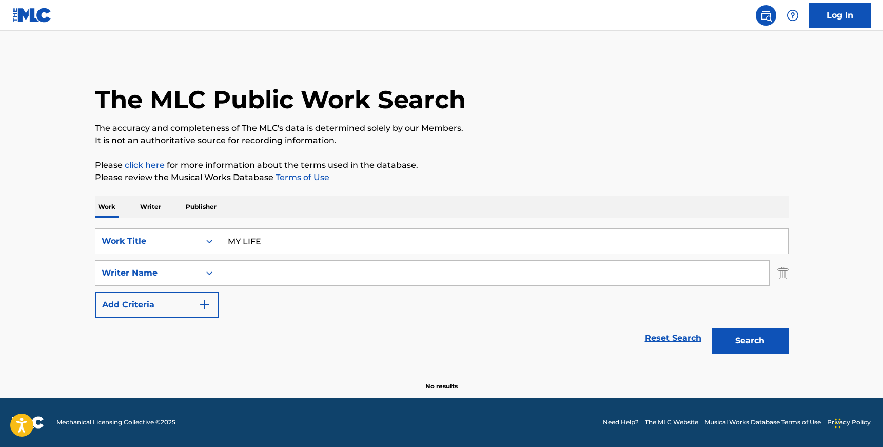
click at [263, 263] on input "Search Form" at bounding box center [494, 273] width 550 height 25
paste input "[PERSON_NAME] [PERSON_NAME]"
type input "[PERSON_NAME] [PERSON_NAME]"
click at [712, 328] on button "Search" at bounding box center [750, 341] width 77 height 26
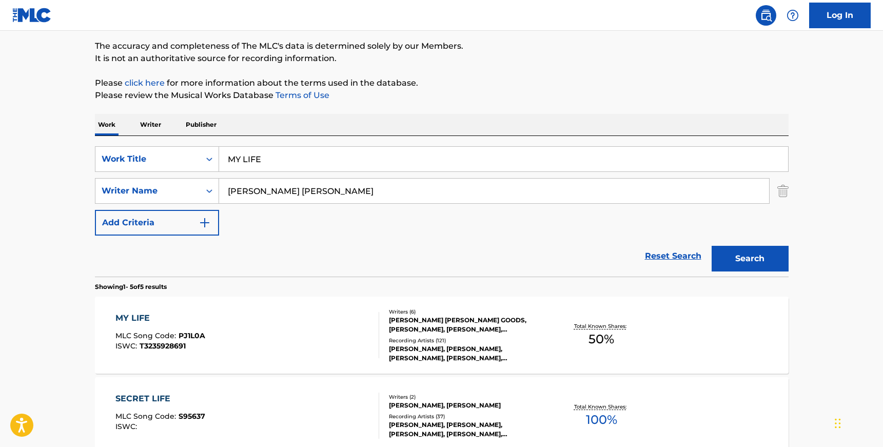
scroll to position [107, 0]
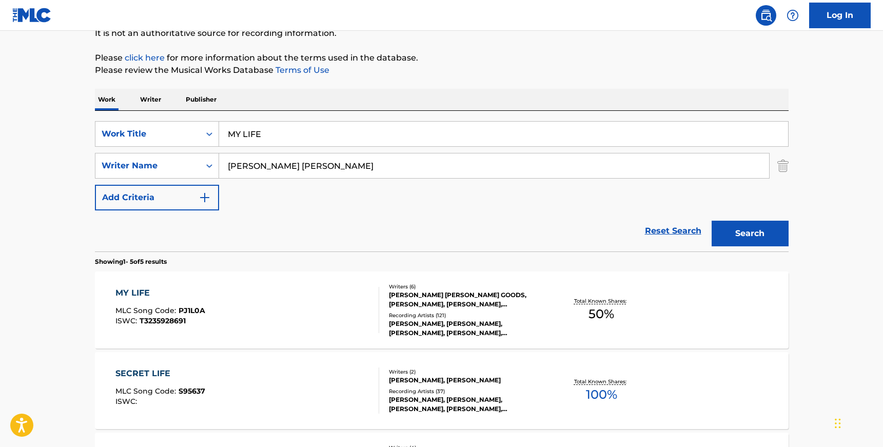
click at [409, 294] on div "[PERSON_NAME] [PERSON_NAME] GOODS, [PERSON_NAME], [PERSON_NAME], [PERSON_NAME] …" at bounding box center [466, 299] width 155 height 18
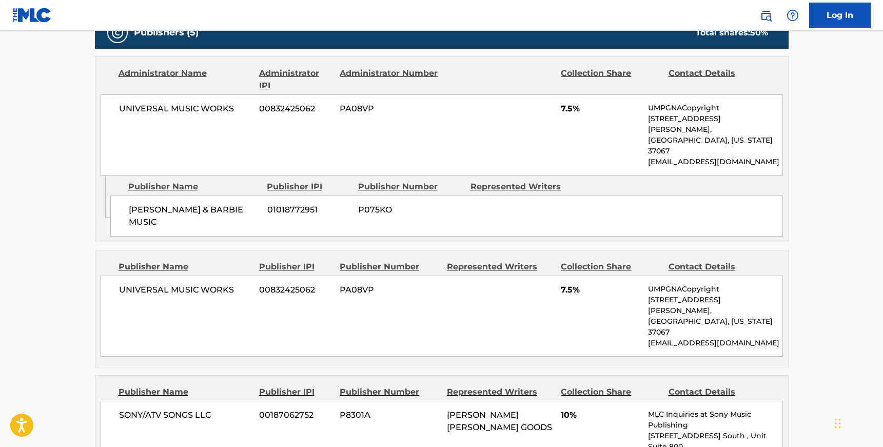
scroll to position [497, 0]
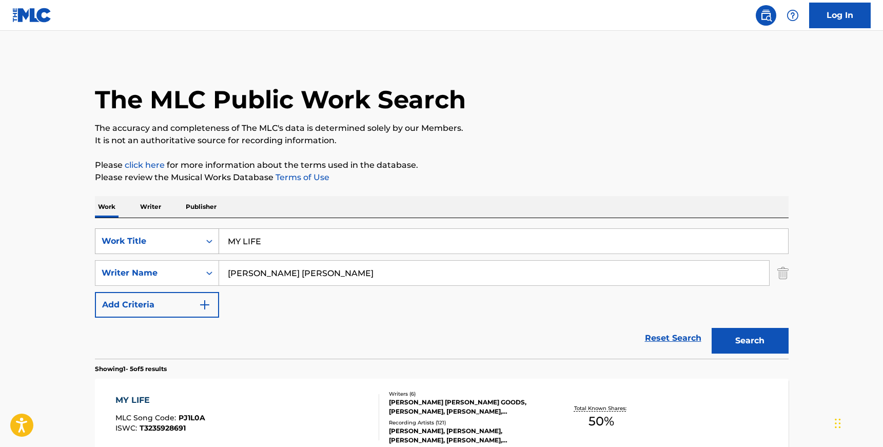
click at [210, 237] on icon "Search Form" at bounding box center [209, 241] width 10 height 10
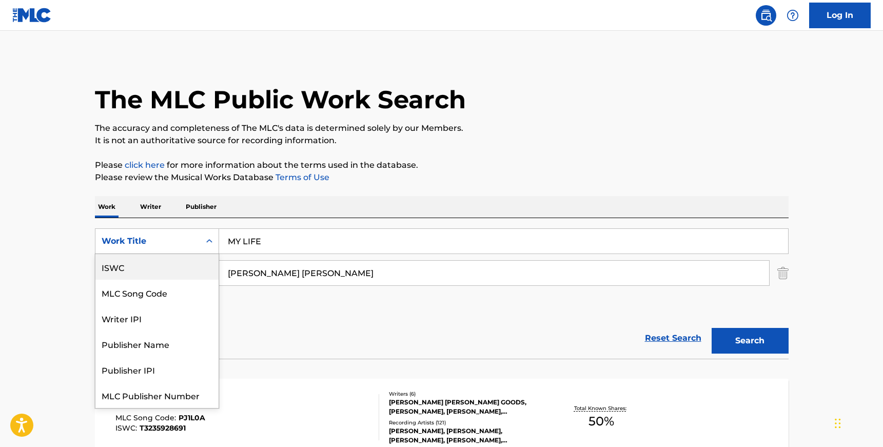
click at [179, 276] on div "ISWC" at bounding box center [156, 267] width 123 height 26
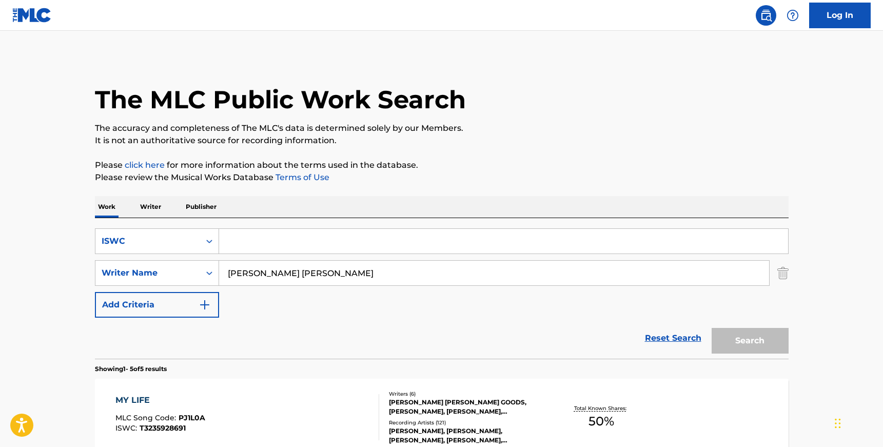
click at [245, 242] on input "Search Form" at bounding box center [503, 241] width 569 height 25
paste input "T9259403833"
type input "T9259403833"
click at [316, 271] on input "[PERSON_NAME] [PERSON_NAME]" at bounding box center [494, 273] width 550 height 25
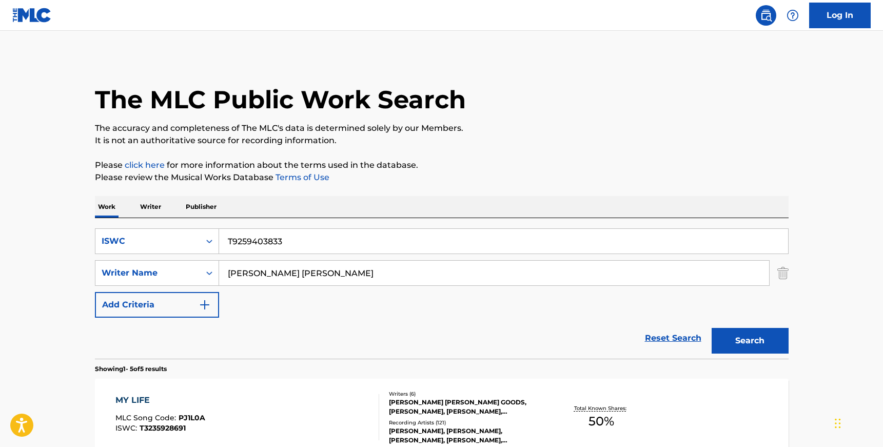
click at [316, 271] on input "[PERSON_NAME] [PERSON_NAME]" at bounding box center [494, 273] width 550 height 25
click at [754, 341] on button "Search" at bounding box center [750, 341] width 77 height 26
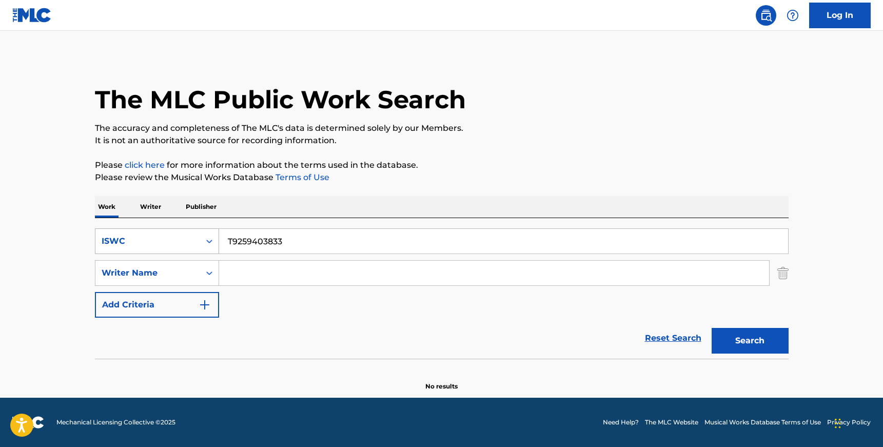
click at [197, 244] on div "ISWC" at bounding box center [147, 241] width 105 height 20
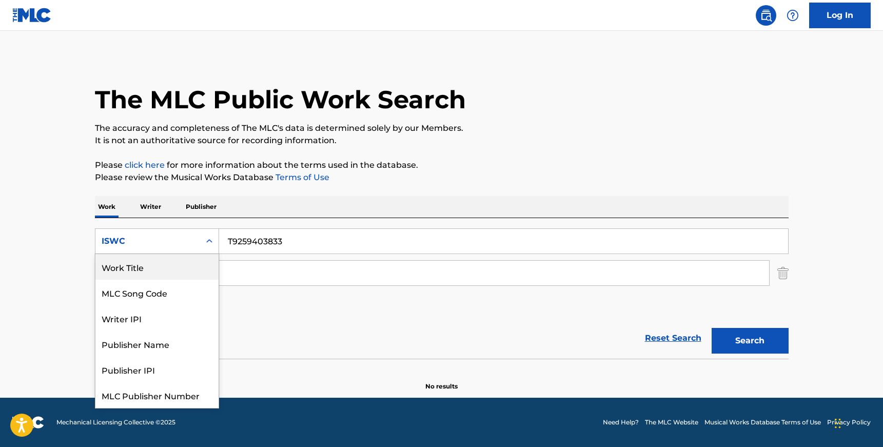
click at [182, 270] on div "Work Title" at bounding box center [156, 267] width 123 height 26
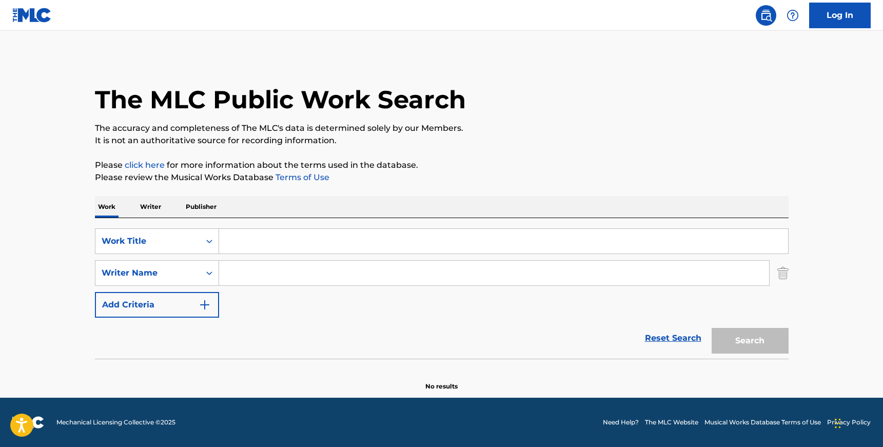
click at [265, 245] on input "Search Form" at bounding box center [503, 241] width 569 height 25
paste input "SHALLOW"
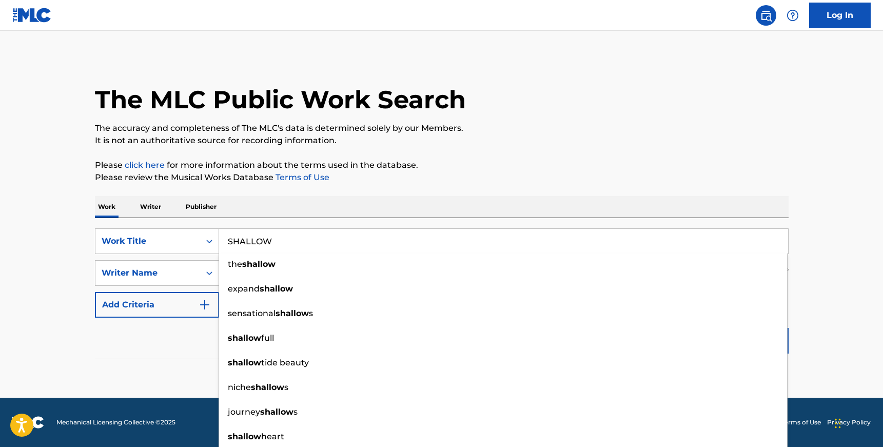
type input "SHALLOW"
click at [49, 217] on main "The MLC Public Work Search The accuracy and completeness of The MLC's data is d…" at bounding box center [441, 214] width 883 height 367
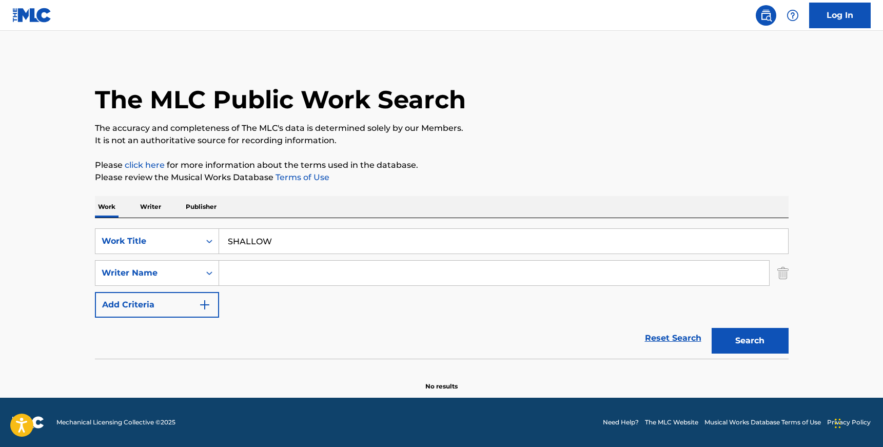
click at [251, 273] on input "Search Form" at bounding box center [494, 273] width 550 height 25
paste input "[PERSON_NAME]"
type input "[PERSON_NAME]"
click at [712, 328] on button "Search" at bounding box center [750, 341] width 77 height 26
click at [189, 239] on div "Work Title" at bounding box center [148, 241] width 92 height 12
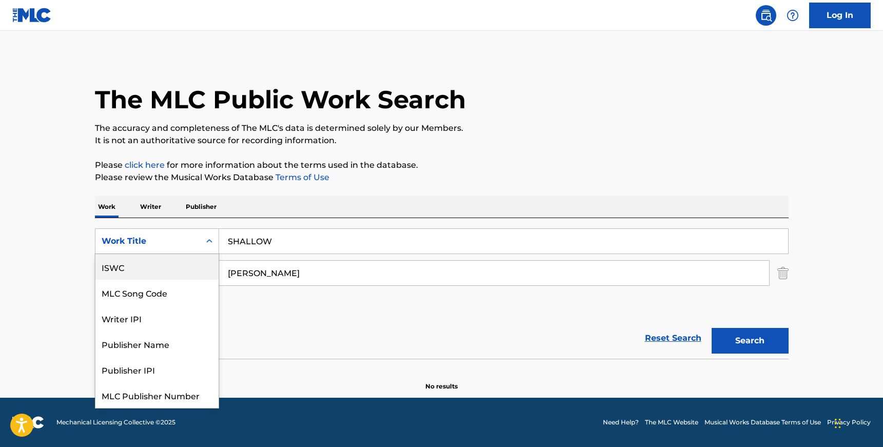
click at [170, 273] on div "ISWC" at bounding box center [156, 267] width 123 height 26
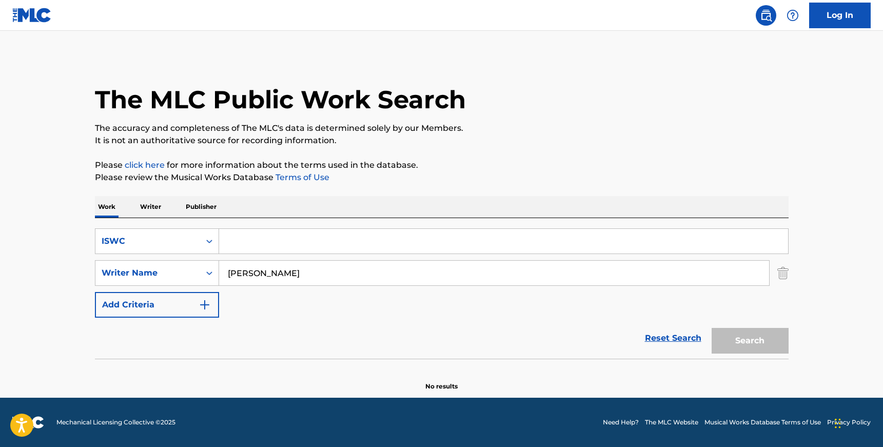
click at [249, 273] on input "[PERSON_NAME]" at bounding box center [494, 273] width 550 height 25
click at [301, 245] on input "Search Form" at bounding box center [503, 241] width 569 height 25
paste input "T9259403833"
type input "T9259403833"
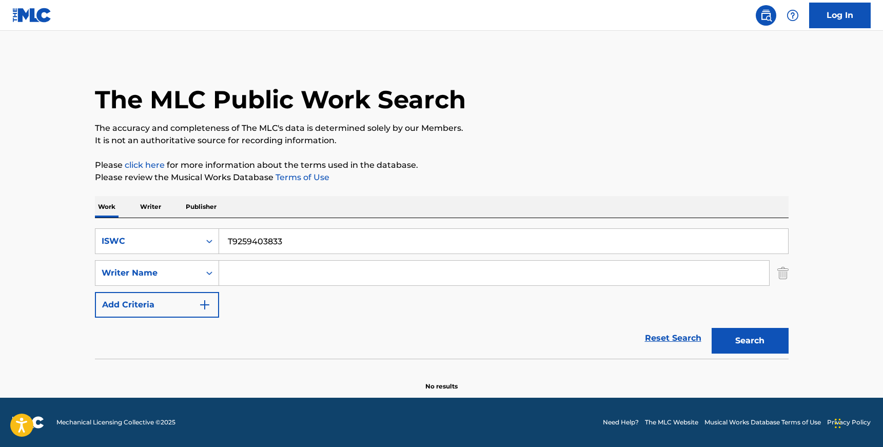
click at [712, 328] on button "Search" at bounding box center [750, 341] width 77 height 26
click at [202, 232] on div "Search Form" at bounding box center [209, 241] width 18 height 18
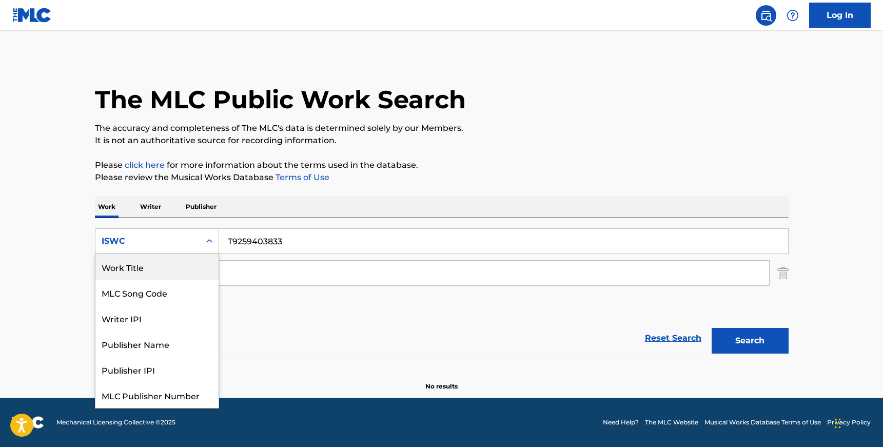
click at [182, 271] on div "Work Title" at bounding box center [156, 267] width 123 height 26
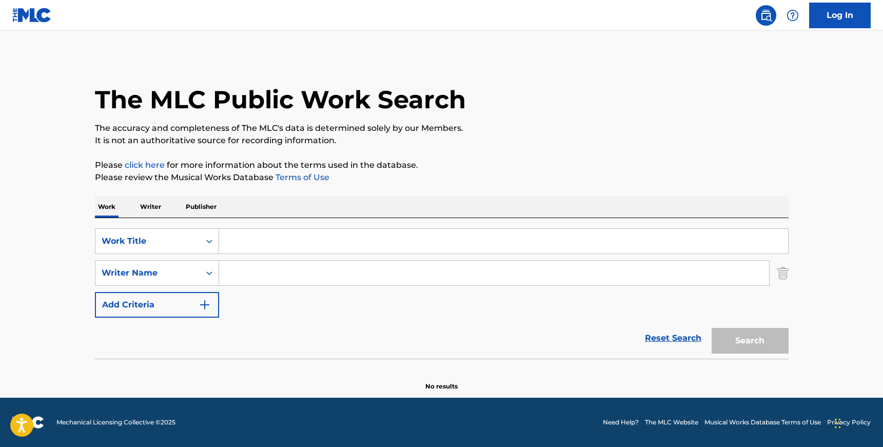
click at [247, 239] on input "Search Form" at bounding box center [503, 241] width 569 height 25
paste input "SHALLOW"
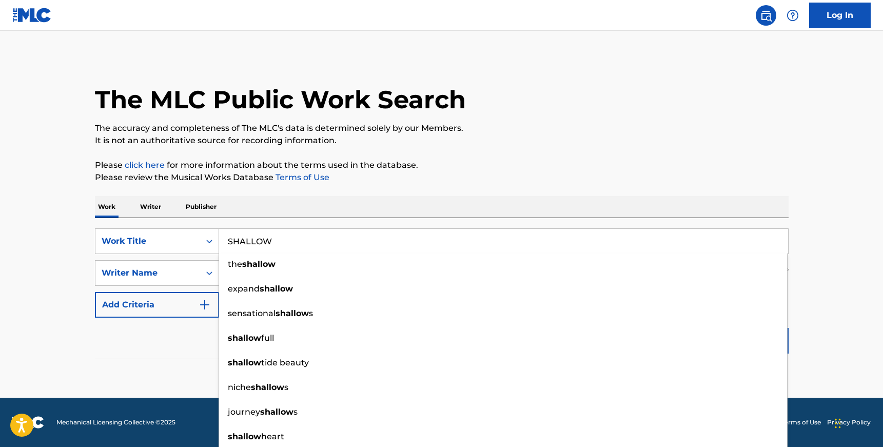
type input "SHALLOW"
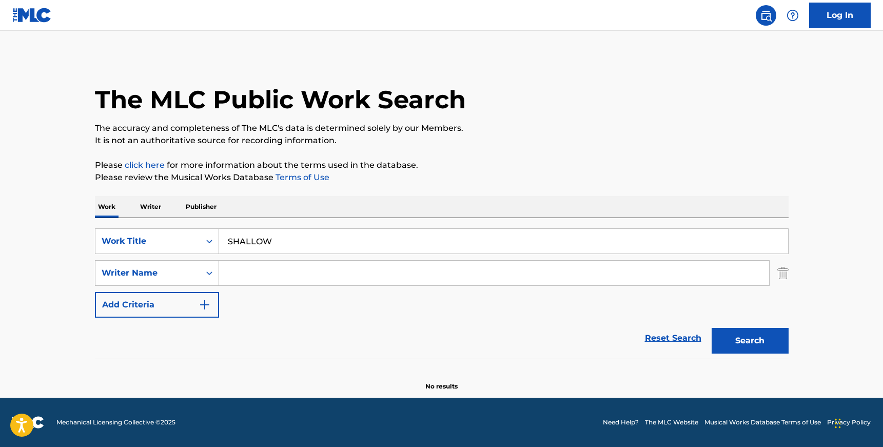
click at [12, 212] on main "The MLC Public Work Search The accuracy and completeness of The MLC's data is d…" at bounding box center [441, 214] width 883 height 367
click at [269, 281] on input "Search Form" at bounding box center [494, 273] width 550 height 25
paste input "RONSON"
type input "RONSON"
click at [712, 328] on button "Search" at bounding box center [750, 341] width 77 height 26
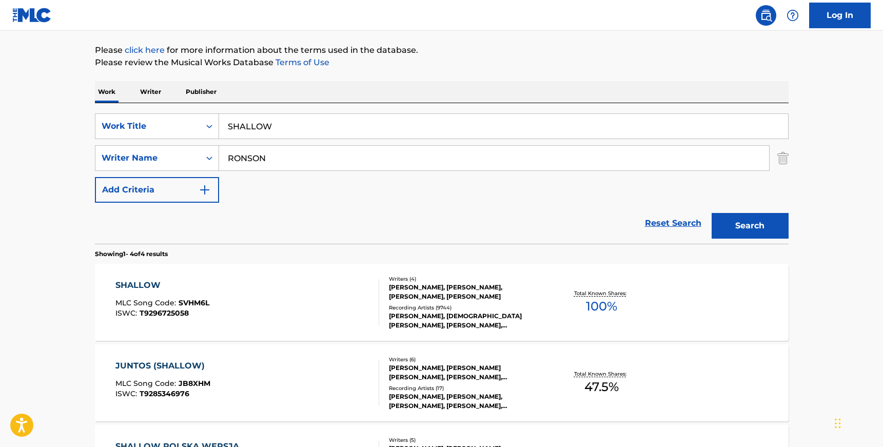
scroll to position [142, 0]
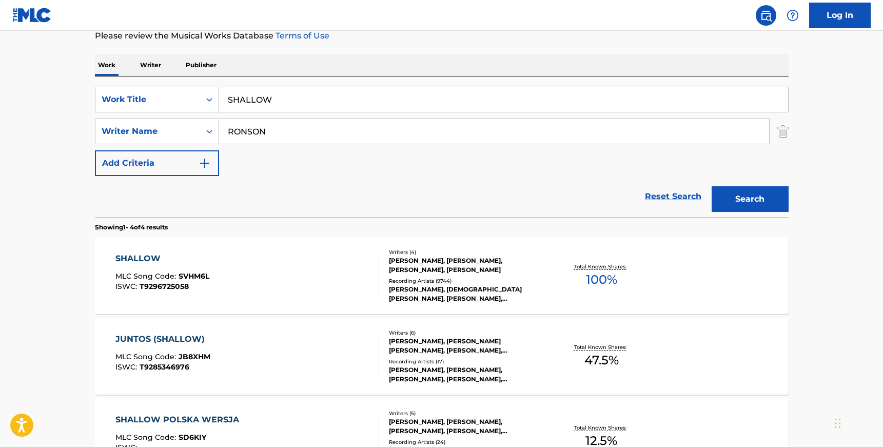
click at [344, 285] on div "SHALLOW MLC Song Code : SVHM6L ISWC : T9296725058" at bounding box center [247, 276] width 264 height 46
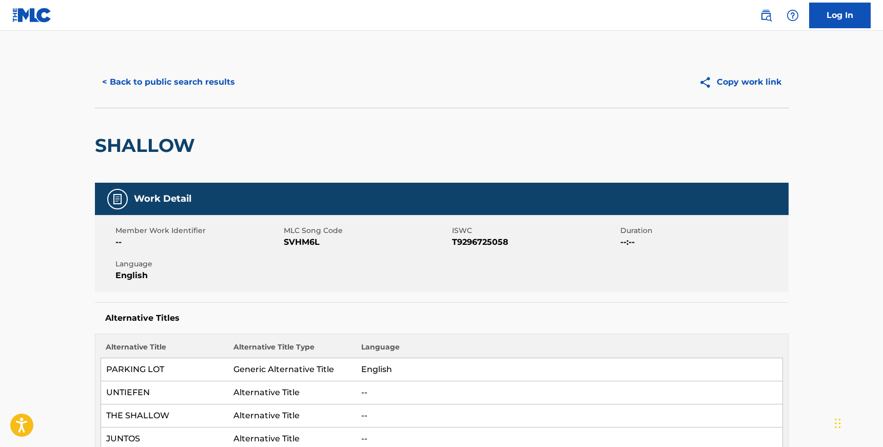
click at [169, 75] on button "< Back to public search results" at bounding box center [168, 82] width 147 height 26
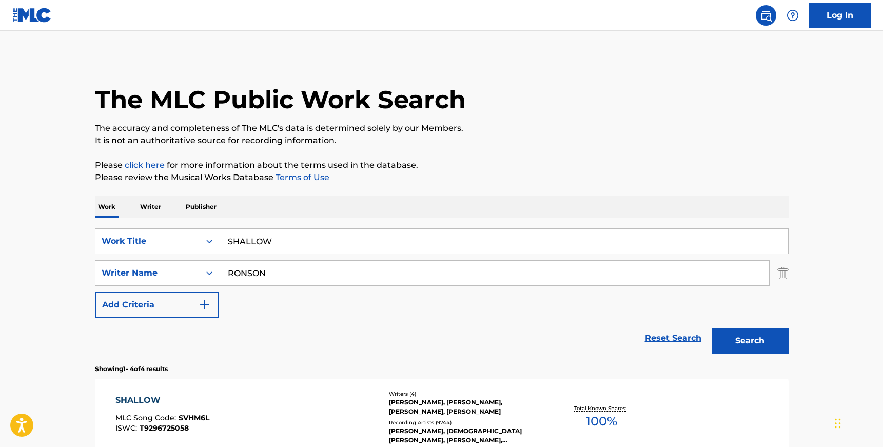
scroll to position [142, 0]
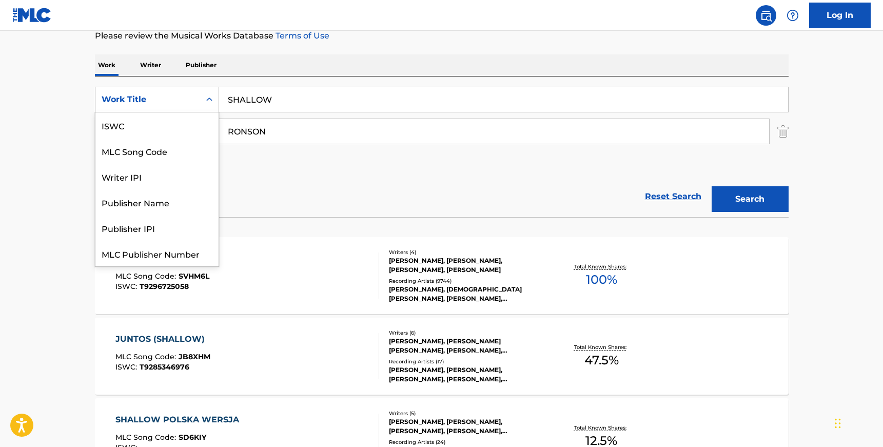
click at [197, 97] on div "Work Title" at bounding box center [147, 100] width 105 height 20
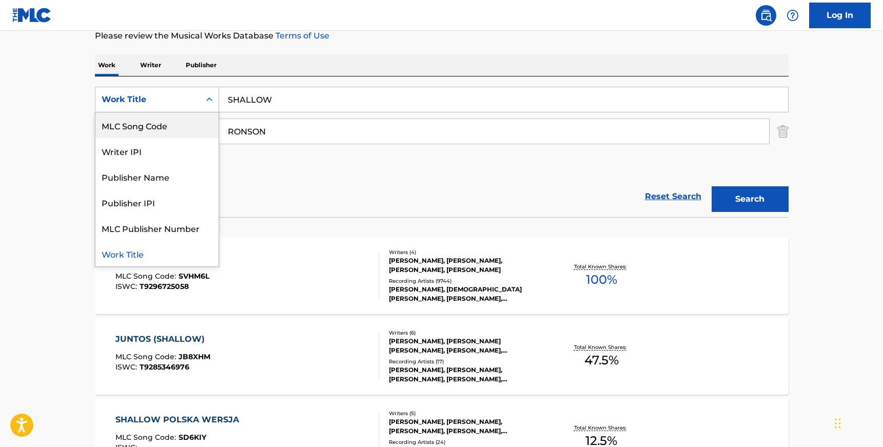
scroll to position [0, 0]
click at [177, 132] on div "ISWC" at bounding box center [156, 125] width 123 height 26
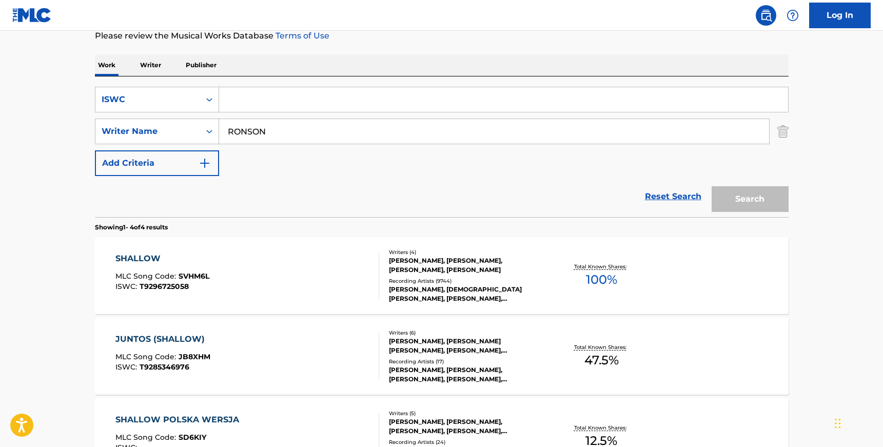
click at [271, 101] on input "Search Form" at bounding box center [503, 99] width 569 height 25
paste input "T3057635920"
type input "T3057635920"
click at [276, 127] on input "RONSON" at bounding box center [494, 131] width 550 height 25
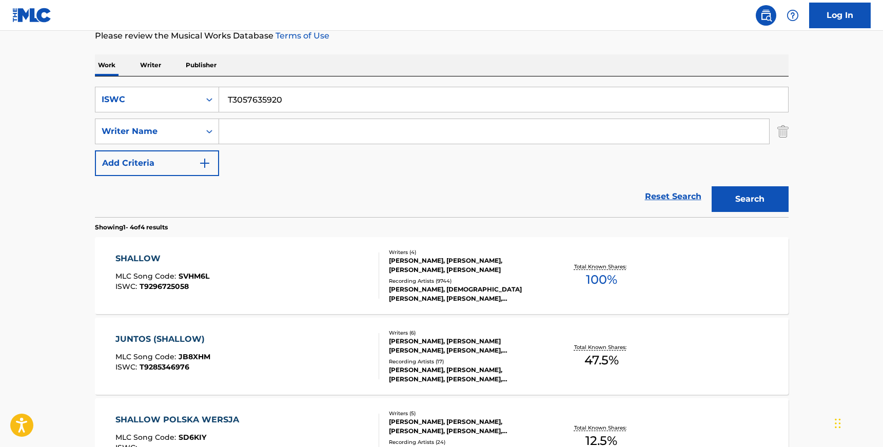
click at [712, 186] on button "Search" at bounding box center [750, 199] width 77 height 26
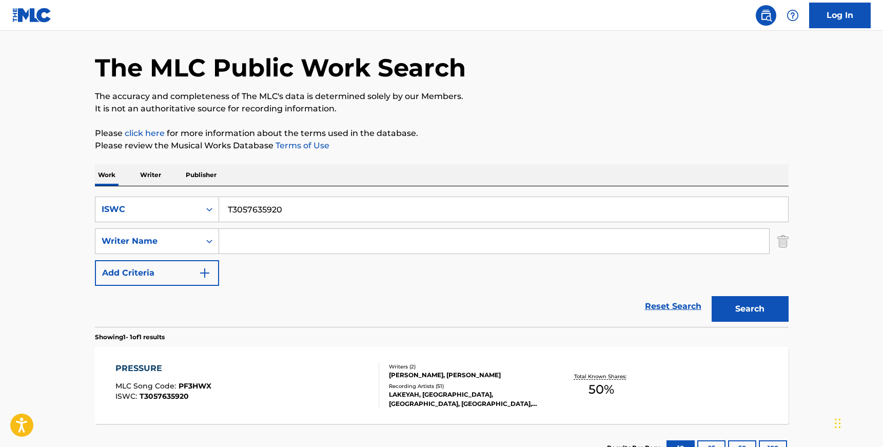
scroll to position [111, 0]
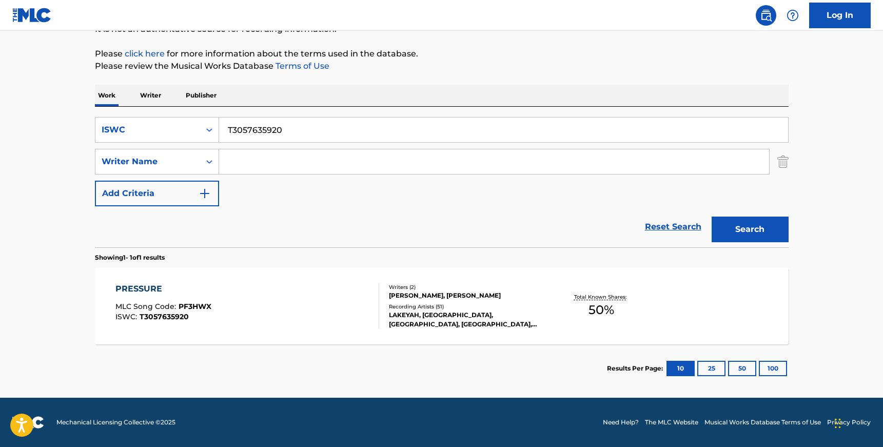
click at [354, 287] on div "PRESSURE MLC Song Code : PF3HWX ISWC : T3057635920" at bounding box center [247, 306] width 264 height 46
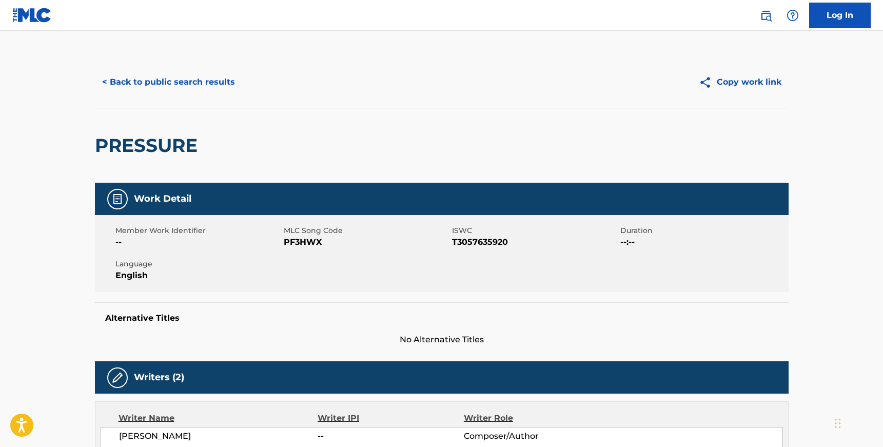
click at [188, 83] on button "< Back to public search results" at bounding box center [168, 82] width 147 height 26
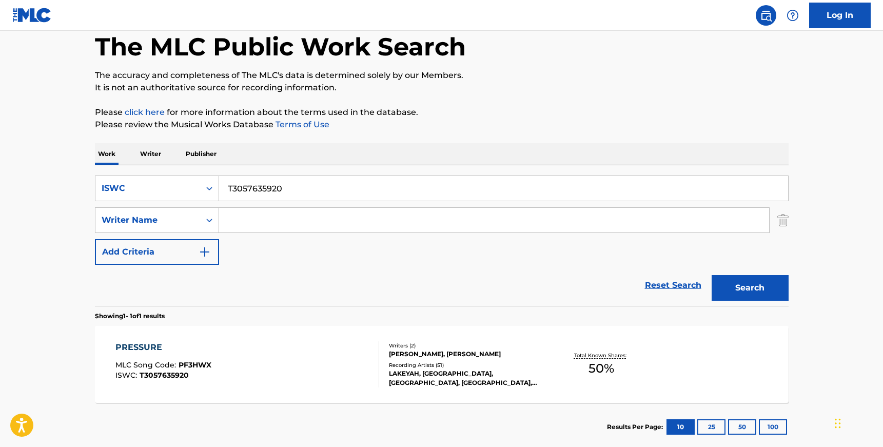
click at [237, 181] on input "T3057635920" at bounding box center [503, 188] width 569 height 25
click at [187, 191] on div "ISWC" at bounding box center [148, 188] width 92 height 12
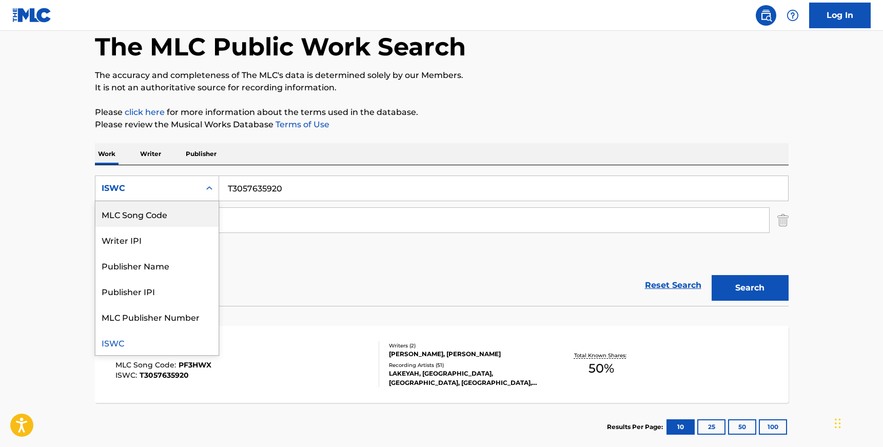
scroll to position [0, 0]
click at [179, 219] on div "Work Title" at bounding box center [156, 214] width 123 height 26
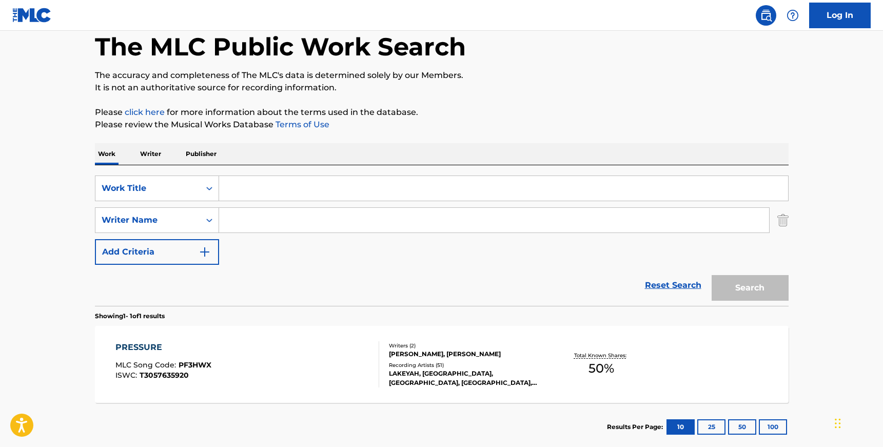
click at [259, 191] on input "Search Form" at bounding box center [503, 188] width 569 height 25
paste input "BOY PLEASE"
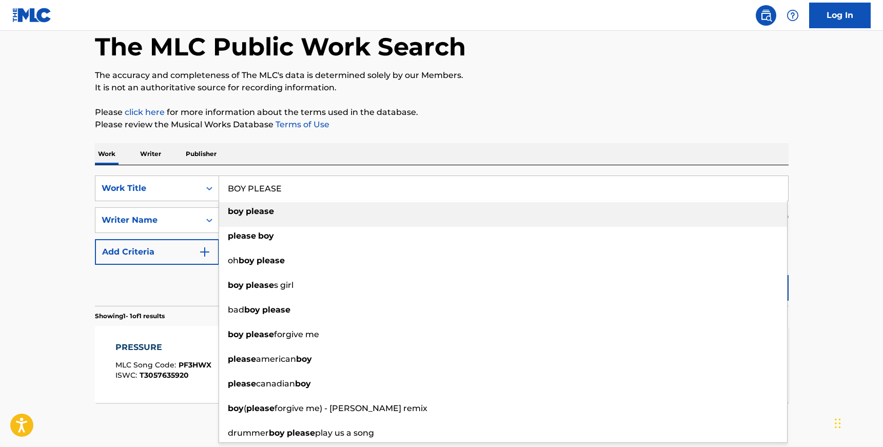
type input "BOY PLEASE"
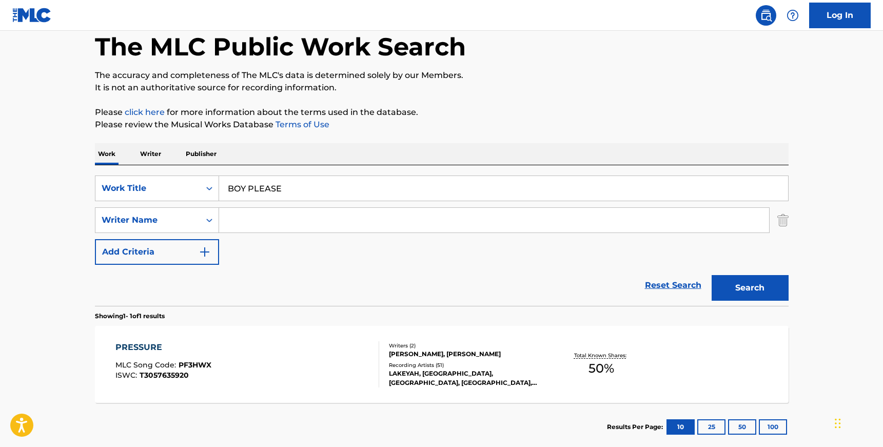
click at [53, 197] on main "The MLC Public Work Search The accuracy and completeness of The MLC's data is d…" at bounding box center [441, 217] width 883 height 478
click at [244, 222] on input "Search Form" at bounding box center [494, 220] width 550 height 25
paste input "[PERSON_NAME] AVIEN"
type input "[PERSON_NAME] AVIEN"
click at [743, 285] on button "Search" at bounding box center [750, 288] width 77 height 26
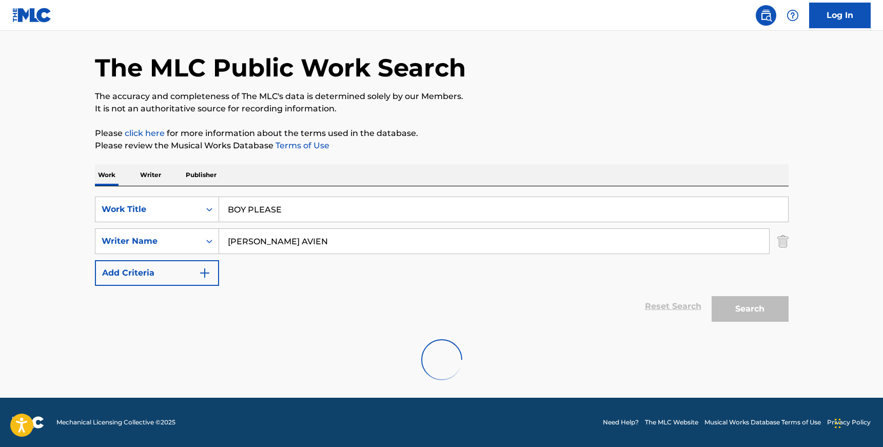
scroll to position [53, 0]
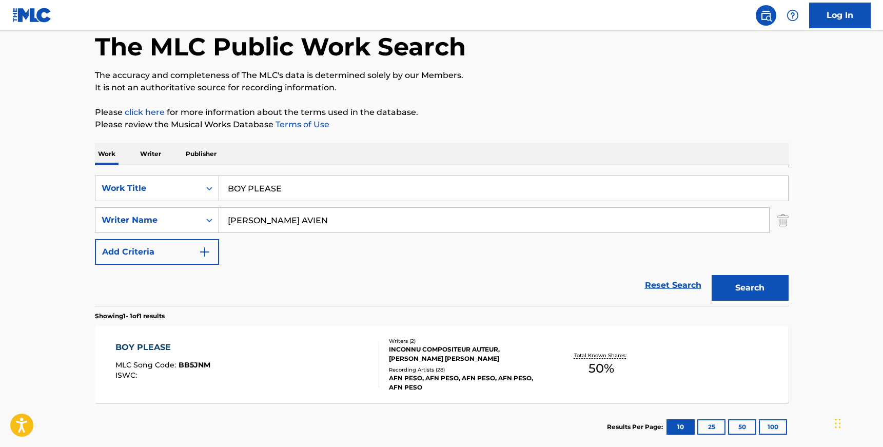
click at [441, 376] on div "AFN PESO, AFN PESO, AFN PESO, AFN PESO, AFN PESO" at bounding box center [466, 383] width 155 height 18
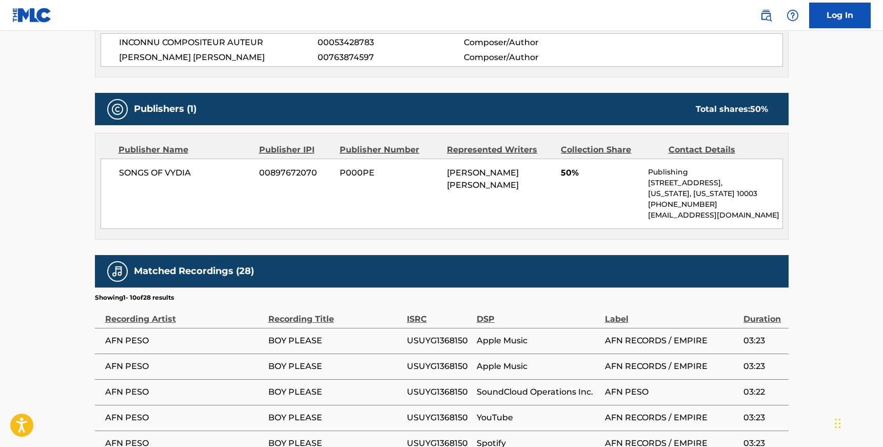
scroll to position [394, 0]
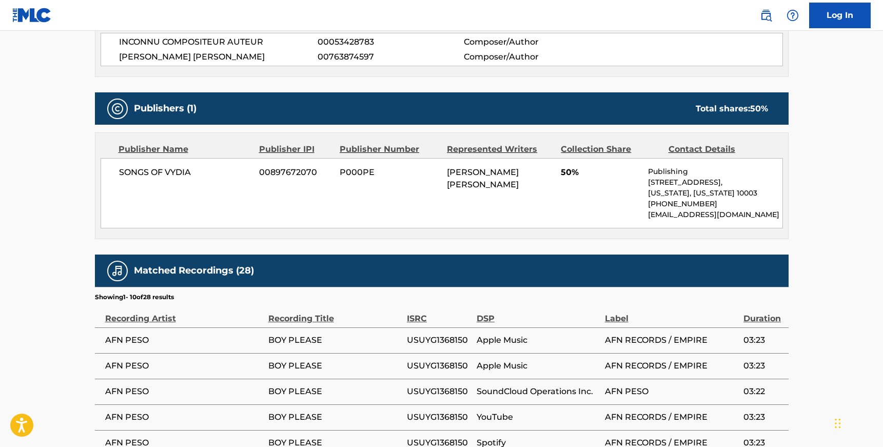
click at [268, 166] on span "00897672070" at bounding box center [295, 172] width 73 height 12
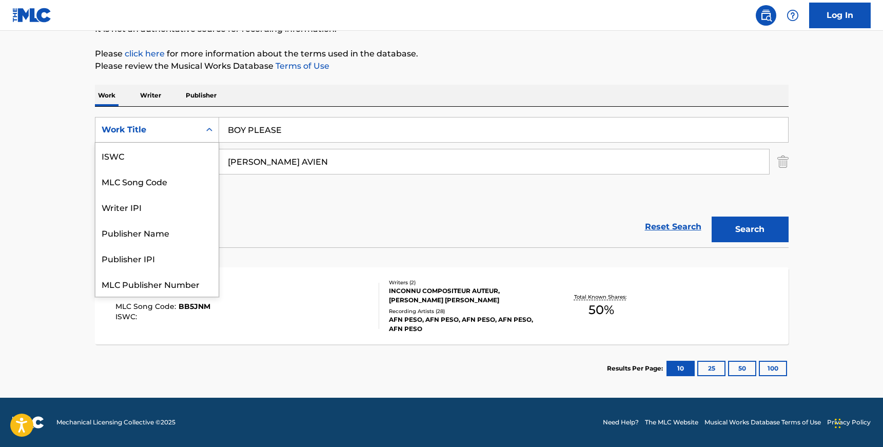
click at [197, 127] on div "Work Title" at bounding box center [147, 130] width 105 height 20
click at [177, 160] on div "ISWC" at bounding box center [156, 156] width 123 height 26
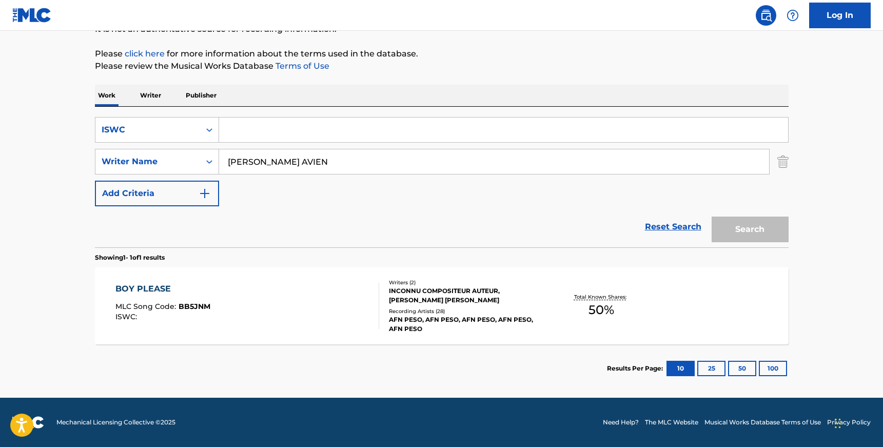
click at [277, 134] on input "Search Form" at bounding box center [503, 130] width 569 height 25
paste input "T3241737504"
type input "T3241737504"
click at [305, 157] on input "[PERSON_NAME] AVIEN" at bounding box center [494, 161] width 550 height 25
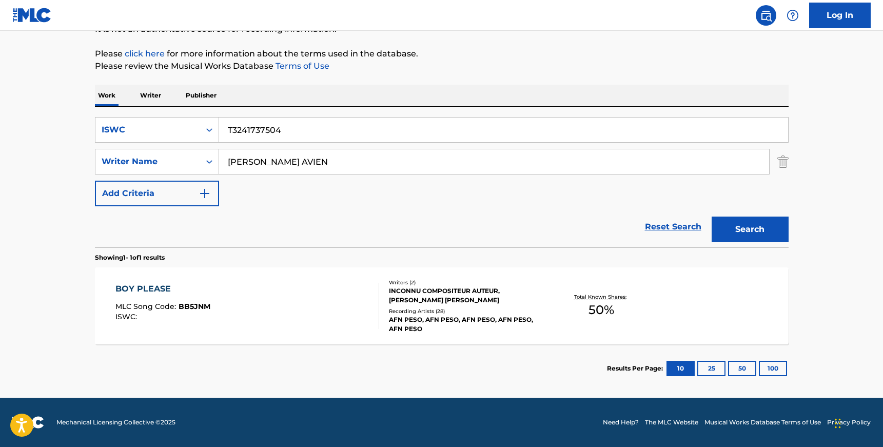
click at [305, 157] on input "[PERSON_NAME] AVIEN" at bounding box center [494, 161] width 550 height 25
click at [712, 217] on button "Search" at bounding box center [750, 230] width 77 height 26
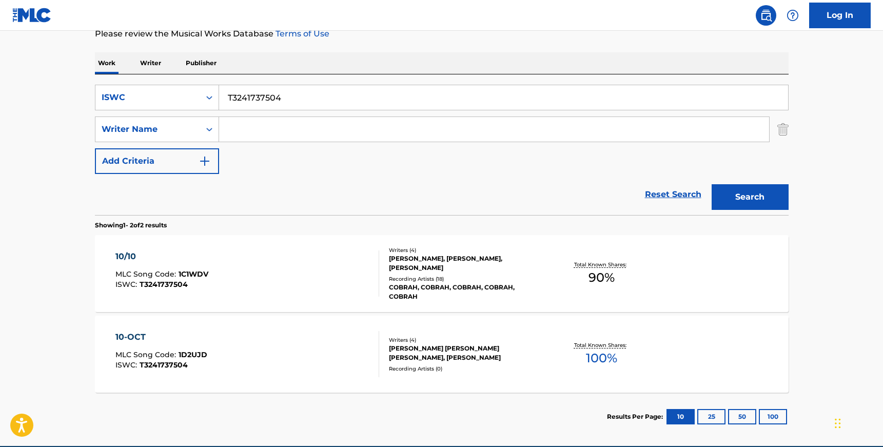
scroll to position [192, 0]
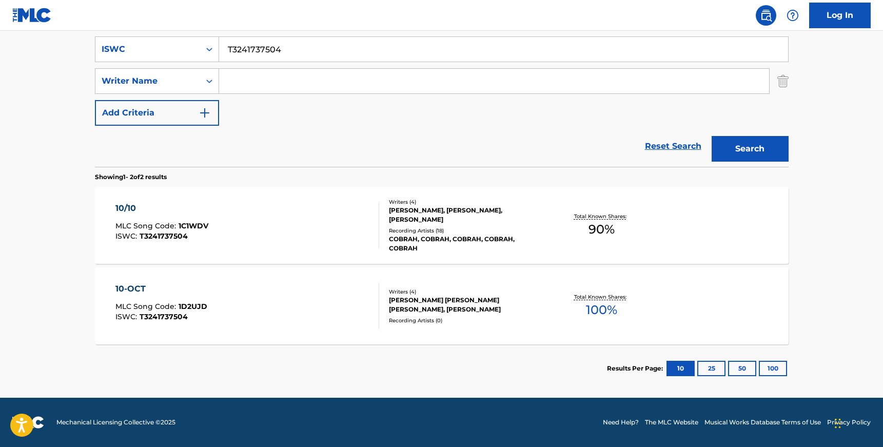
click at [362, 211] on div "10/10 MLC Song Code : 1C1WDV ISWC : T3241737504" at bounding box center [247, 225] width 264 height 46
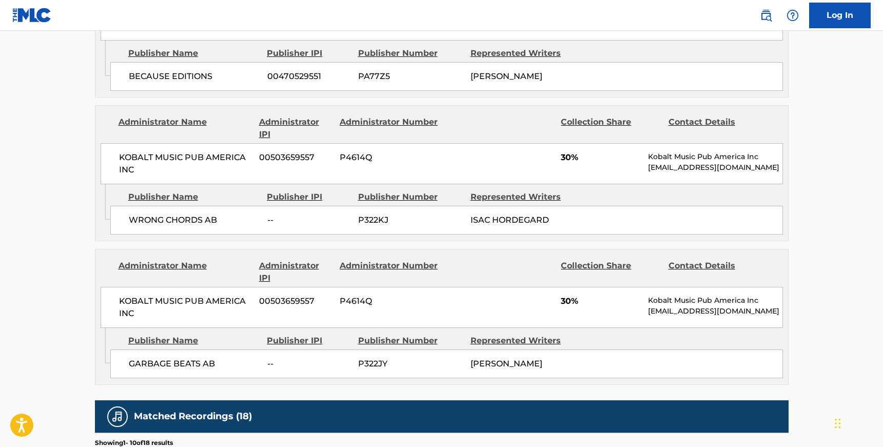
scroll to position [635, 0]
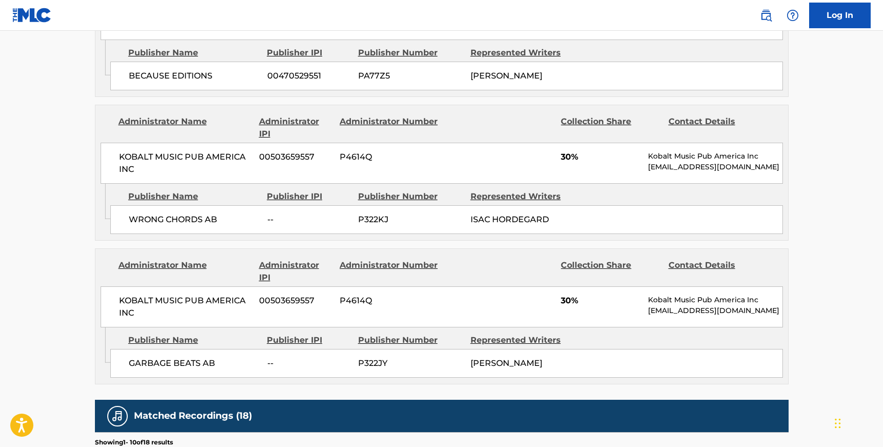
click at [207, 163] on span "KOBALT MUSIC PUB AMERICA INC" at bounding box center [185, 163] width 133 height 25
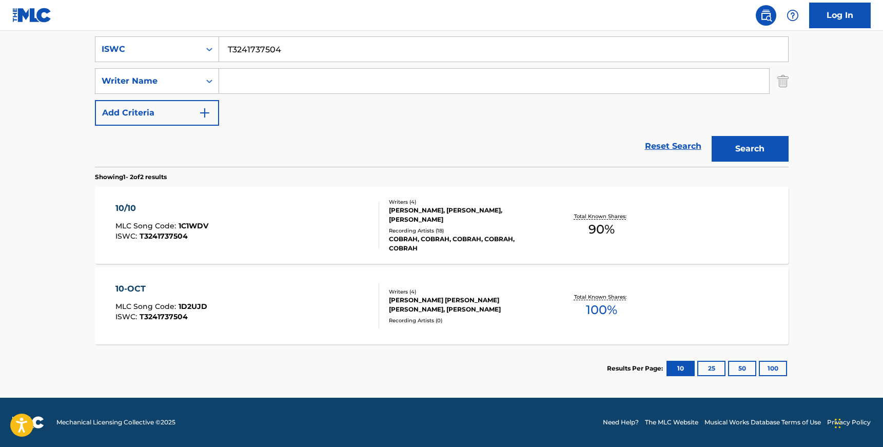
click at [240, 53] on input "T3241737504" at bounding box center [503, 49] width 569 height 25
paste input "0710581853"
type input "T0710581853"
click at [712, 136] on button "Search" at bounding box center [750, 149] width 77 height 26
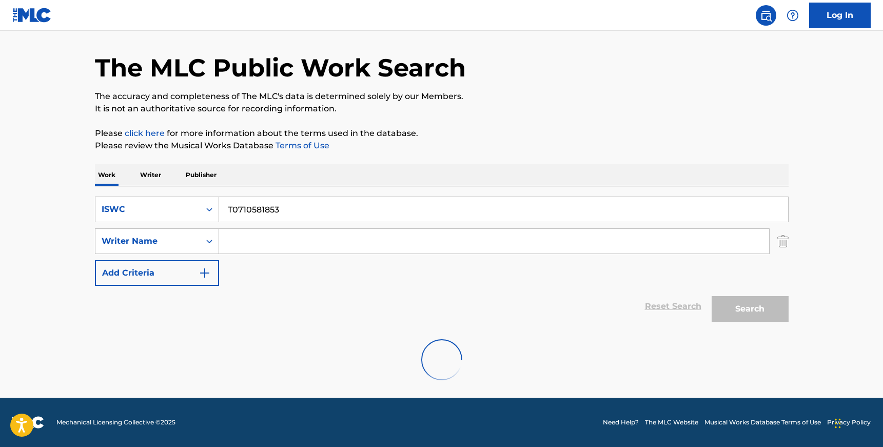
scroll to position [111, 0]
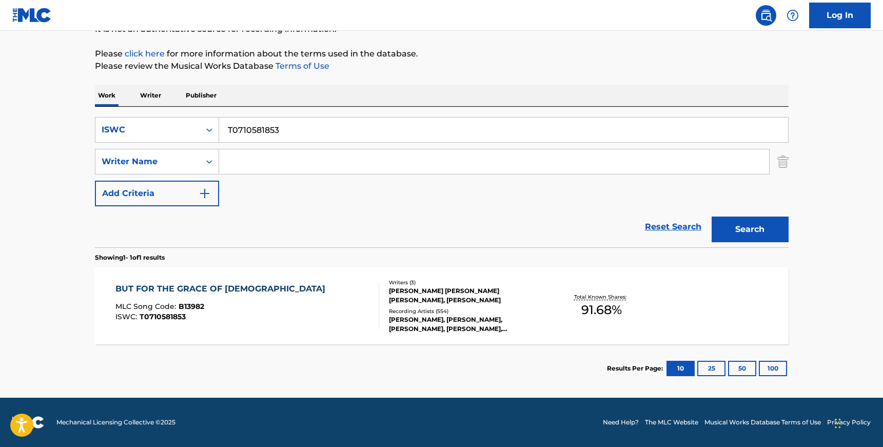
click at [416, 309] on div "Recording Artists ( 554 )" at bounding box center [466, 311] width 155 height 8
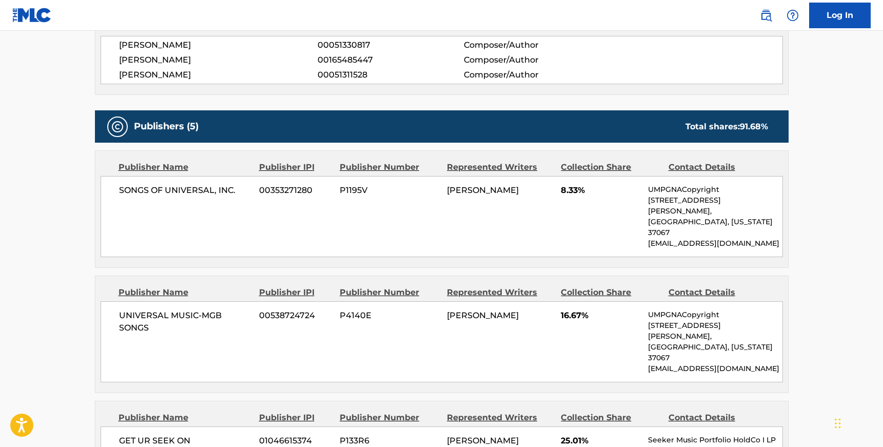
scroll to position [395, 0]
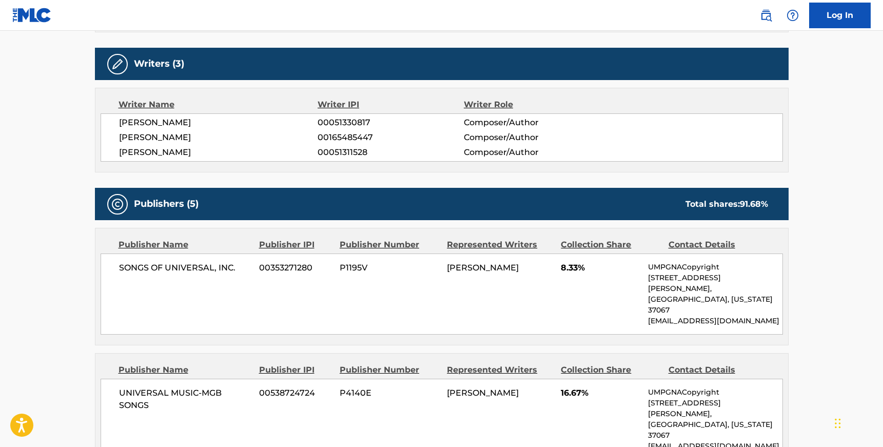
scroll to position [111, 0]
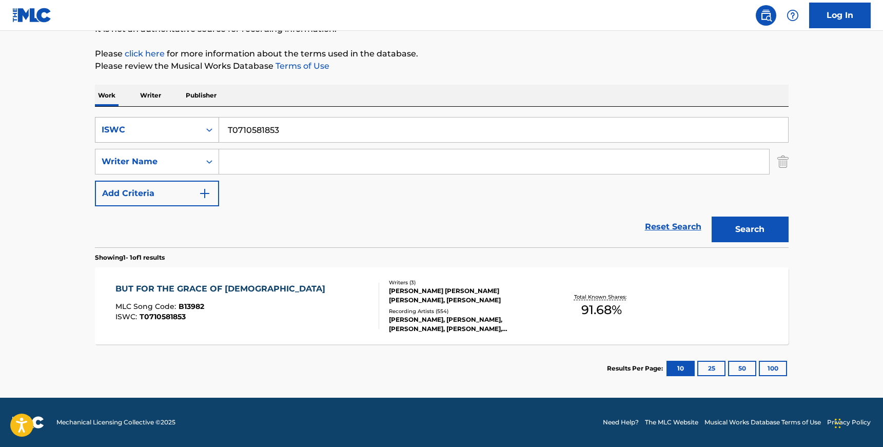
click at [202, 130] on div "Search Form" at bounding box center [209, 130] width 18 height 18
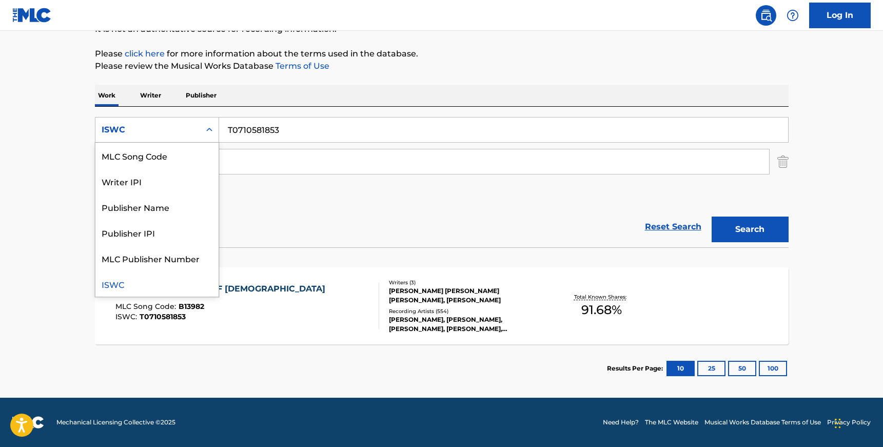
scroll to position [0, 0]
click at [186, 159] on div "Work Title" at bounding box center [156, 156] width 123 height 26
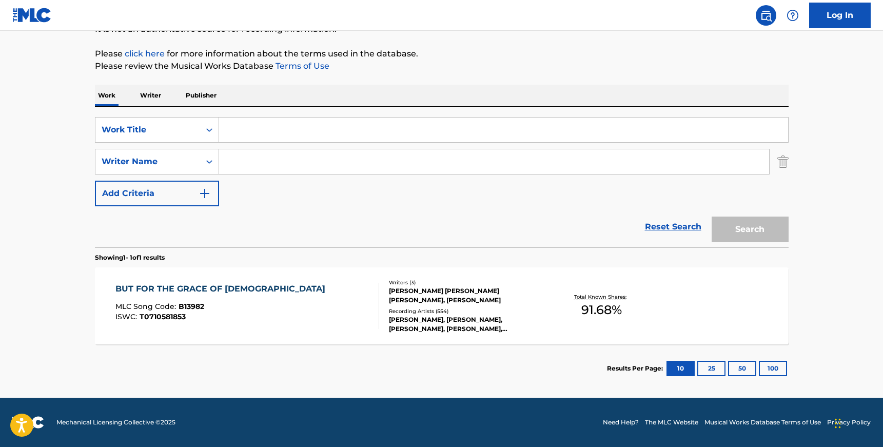
click at [262, 135] on input "Search Form" at bounding box center [503, 130] width 569 height 25
paste input "ALWAYS SOMETHING"
type input "always something"
click at [739, 221] on button "Search" at bounding box center [750, 230] width 77 height 26
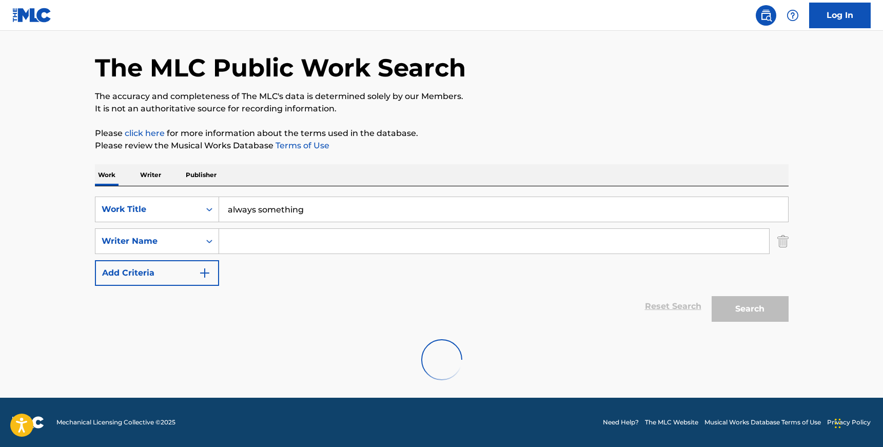
scroll to position [111, 0]
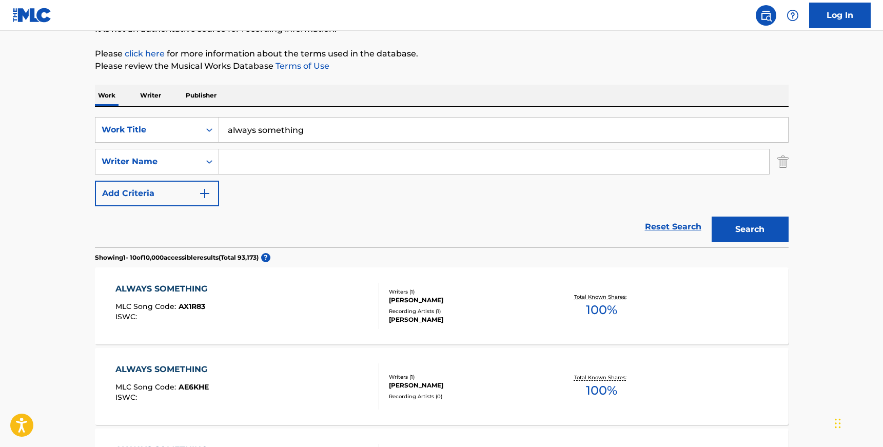
click at [289, 159] on input "Search Form" at bounding box center [494, 161] width 550 height 25
paste input "[PERSON_NAME]"
type input "[PERSON_NAME]"
click at [712, 217] on button "Search" at bounding box center [750, 230] width 77 height 26
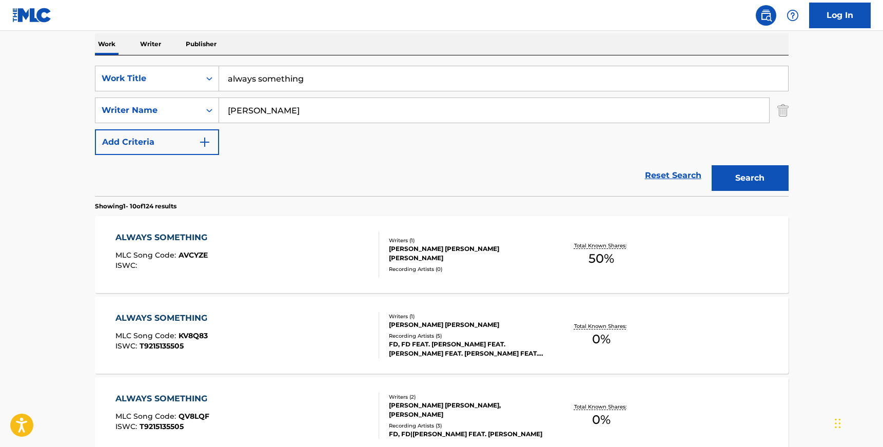
scroll to position [179, 0]
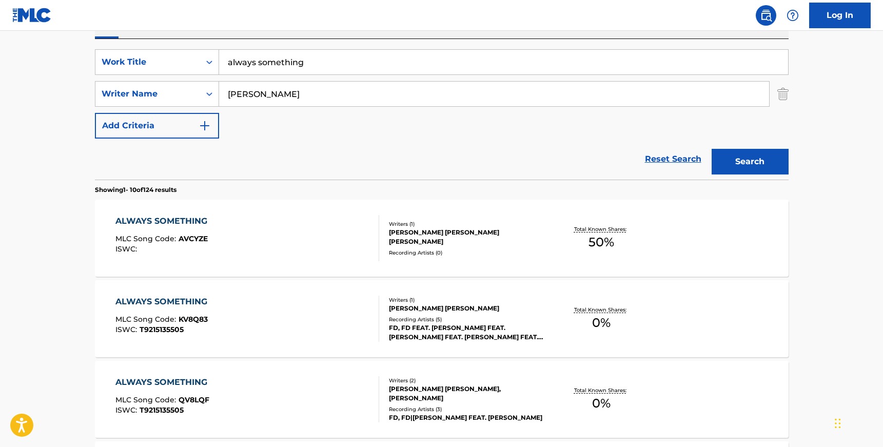
click at [253, 240] on div "ALWAYS SOMETHING MLC Song Code : AVCYZE ISWC :" at bounding box center [247, 238] width 264 height 46
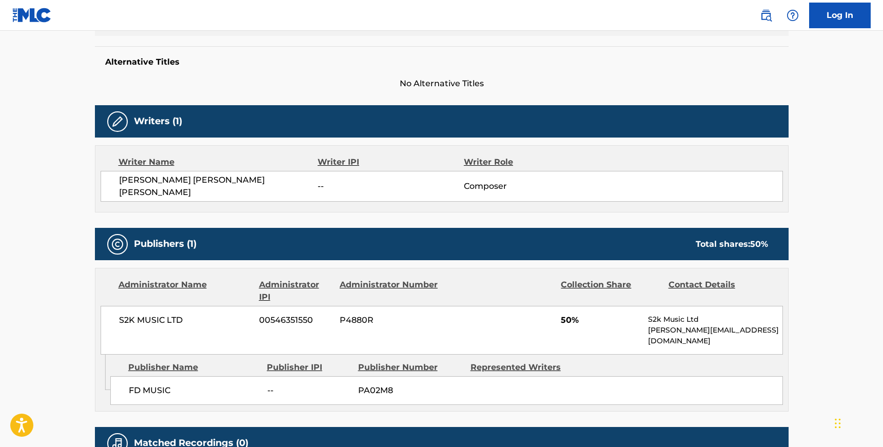
scroll to position [274, 0]
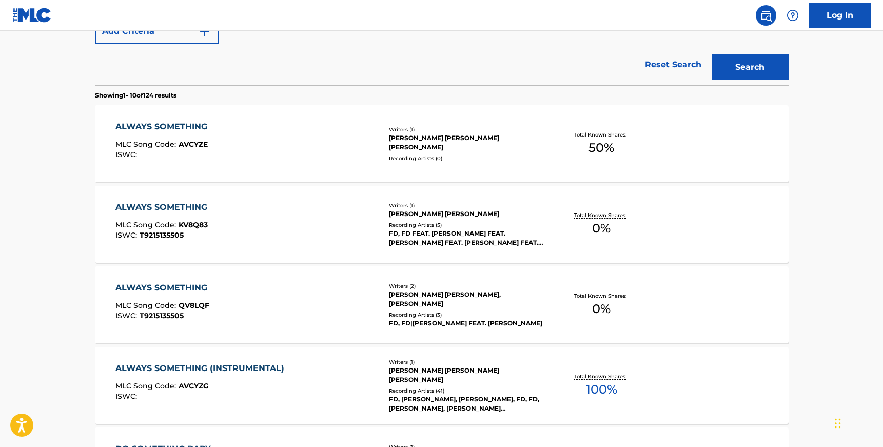
scroll to position [179, 0]
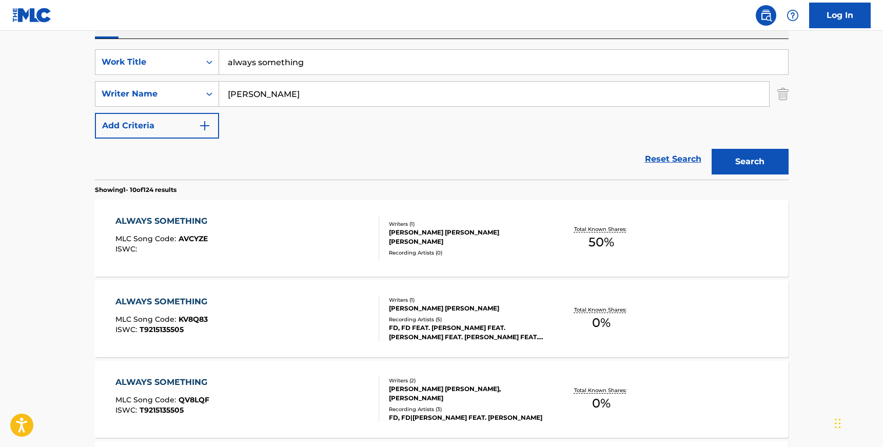
click at [269, 312] on div "ALWAYS SOMETHING MLC Song Code : KV8Q83 ISWC : T9215135505" at bounding box center [247, 319] width 264 height 46
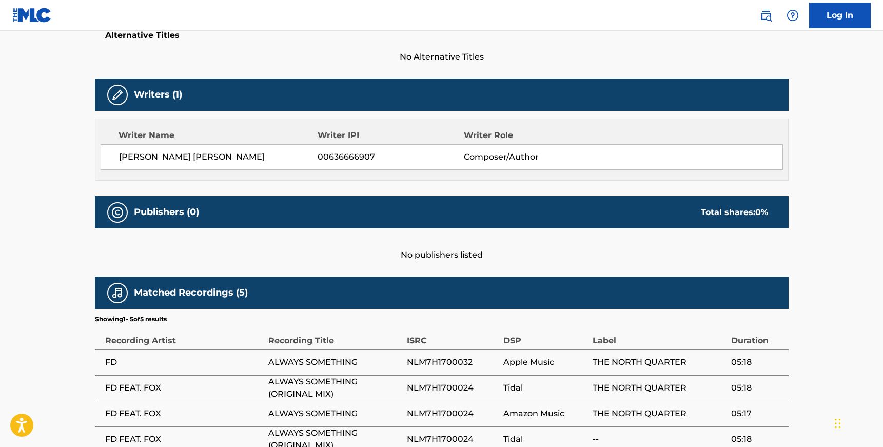
scroll to position [321, 0]
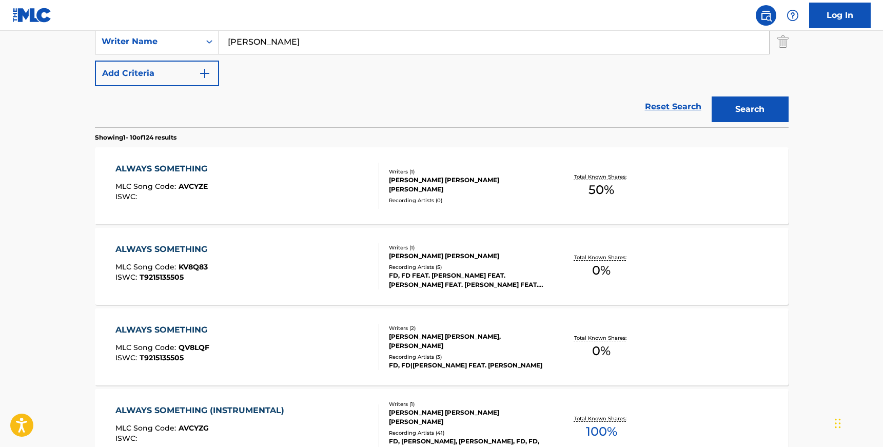
scroll to position [243, 0]
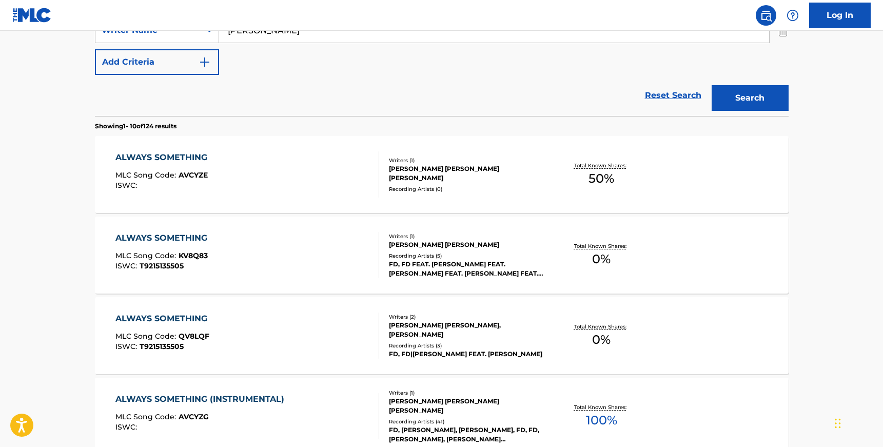
click at [239, 309] on div "ALWAYS SOMETHING MLC Song Code : QV8LQF ISWC : T9215135505 Writers ( 2 ) [PERSO…" at bounding box center [442, 335] width 694 height 77
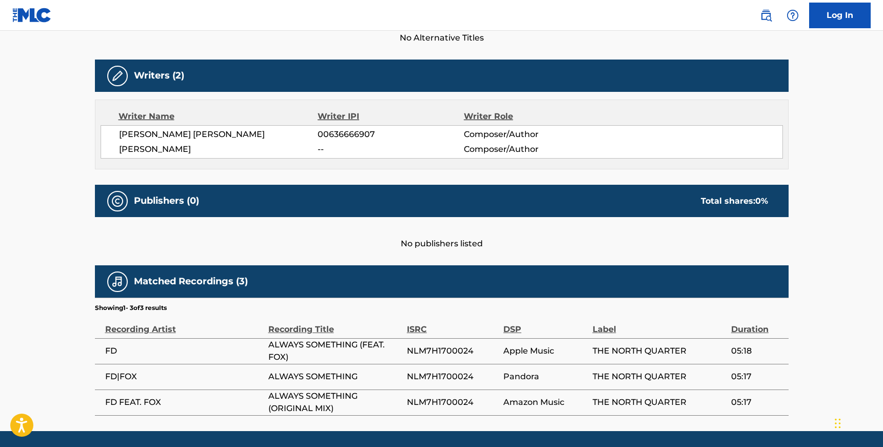
scroll to position [334, 0]
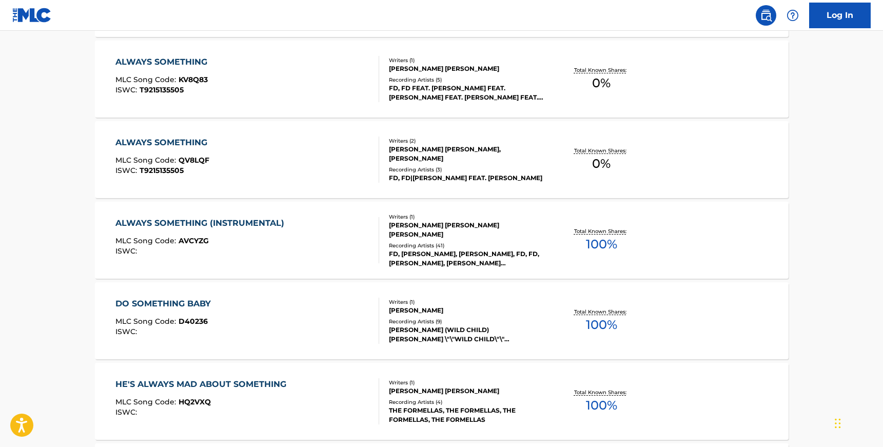
scroll to position [436, 0]
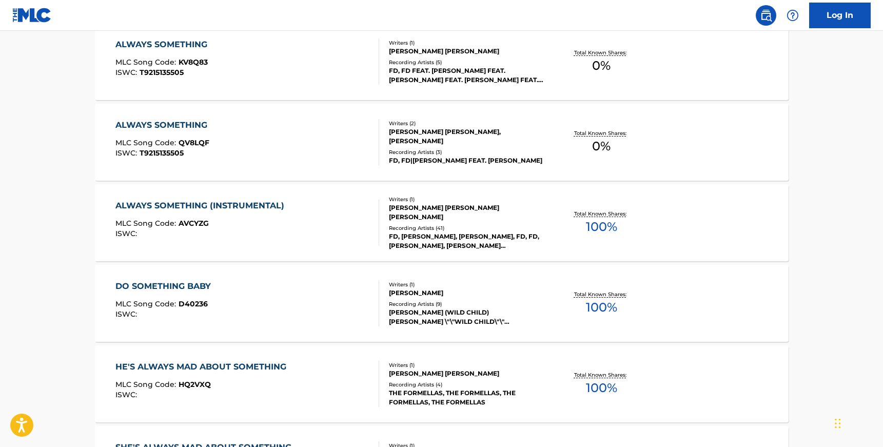
click at [273, 227] on div "MLC Song Code : AVCYZG" at bounding box center [202, 225] width 174 height 10
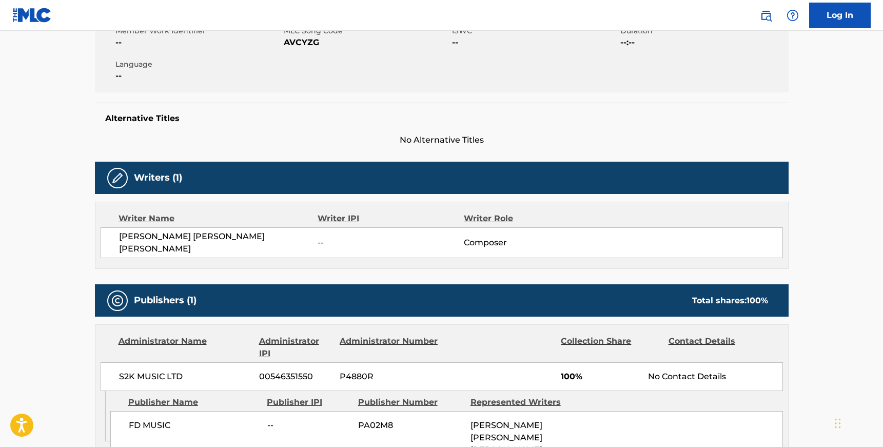
scroll to position [334, 0]
